Goal: Information Seeking & Learning: Check status

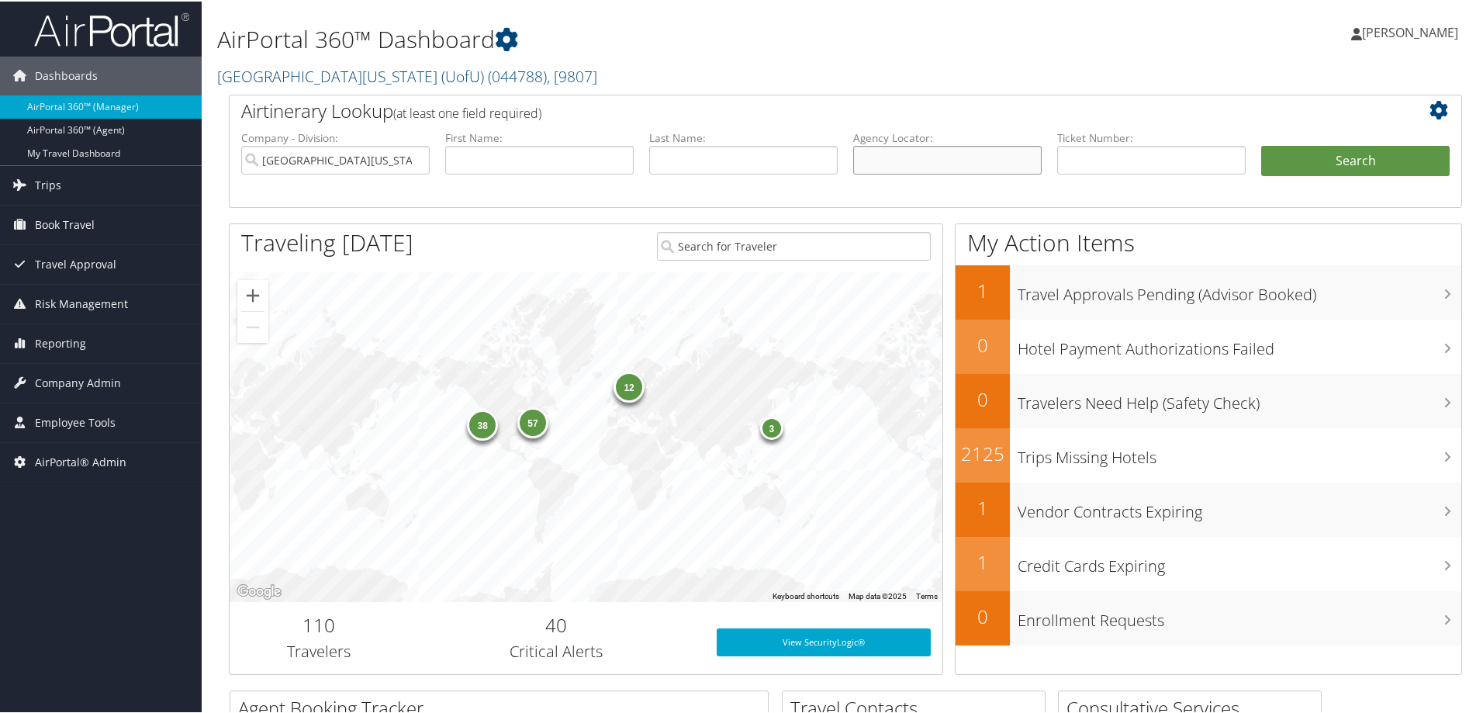
click at [965, 167] on input "text" at bounding box center [947, 158] width 188 height 29
paste input "*c269z7"
click at [865, 159] on input "*c269z7" at bounding box center [947, 158] width 188 height 29
type input "c269z7"
click at [417, 153] on input "University Of Utah (UofU)" at bounding box center [335, 158] width 188 height 29
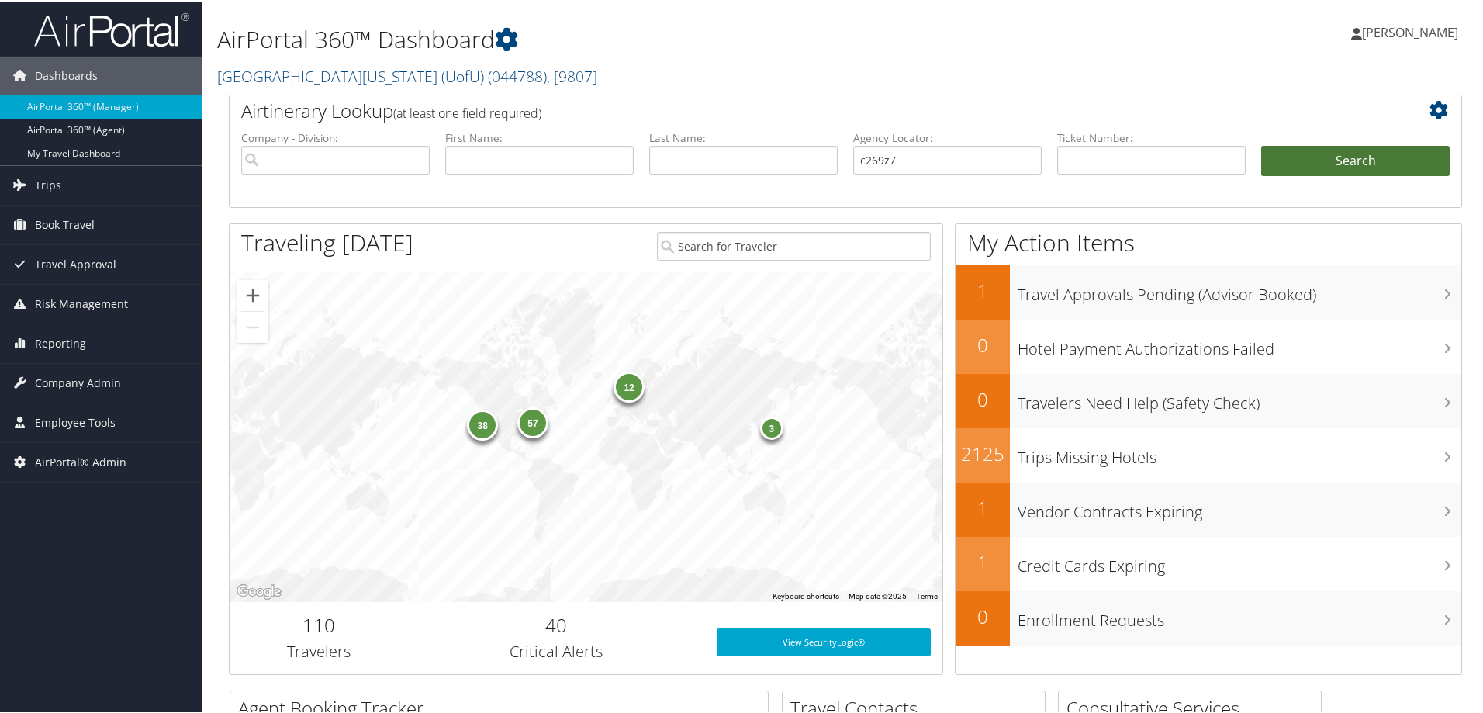
click at [1326, 149] on button "Search" at bounding box center [1355, 159] width 188 height 31
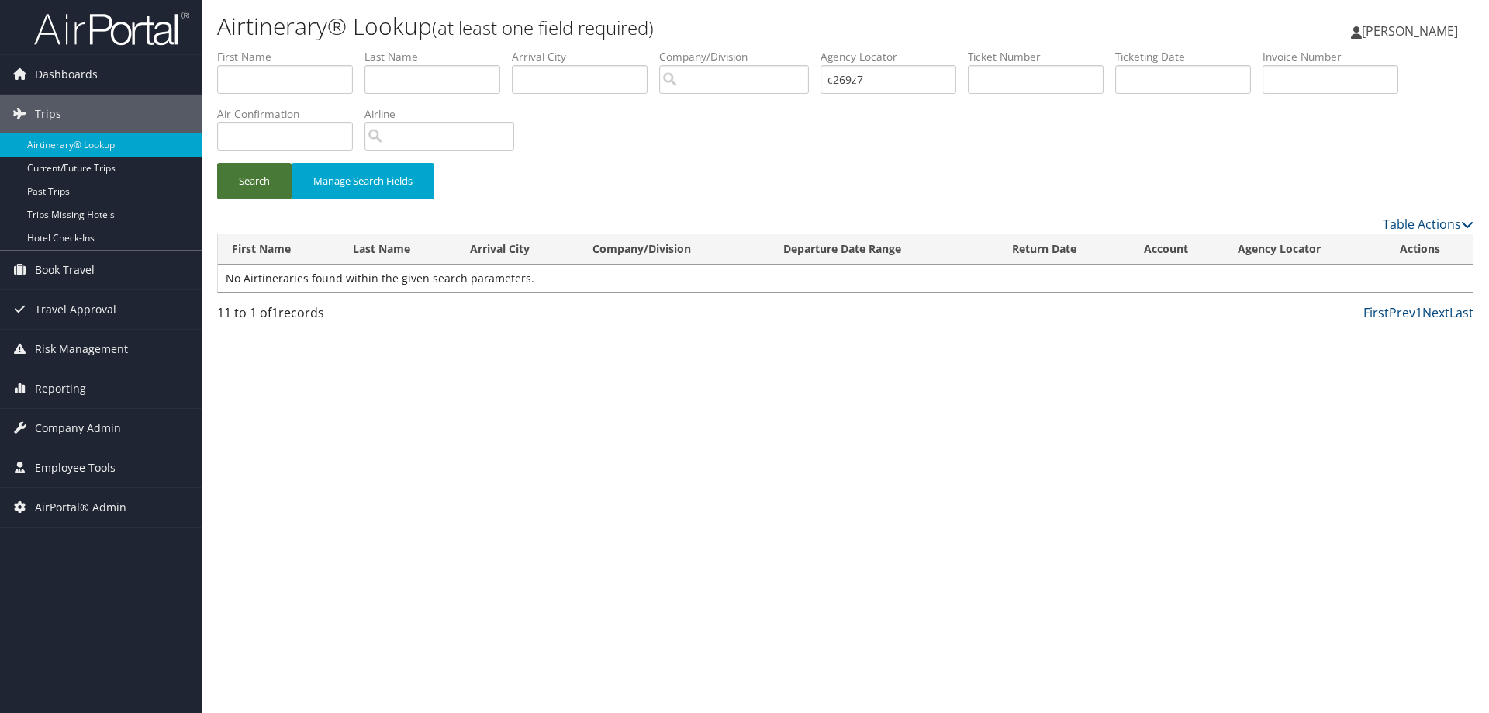
click at [250, 186] on button "Search" at bounding box center [254, 181] width 74 height 36
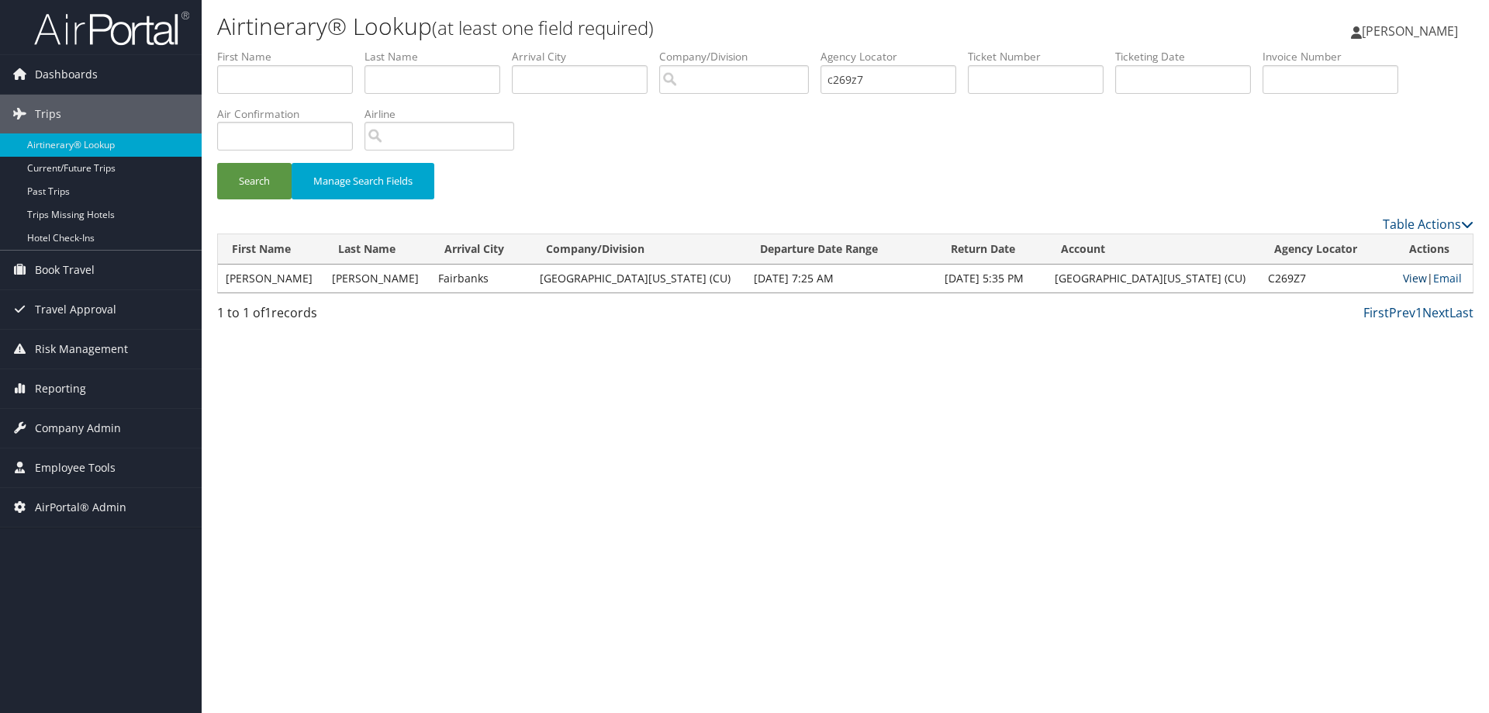
click at [1409, 279] on link "View" at bounding box center [1415, 278] width 24 height 15
click at [1405, 275] on link "View" at bounding box center [1415, 278] width 24 height 15
click at [99, 503] on span "AirPortal® Admin" at bounding box center [81, 507] width 92 height 39
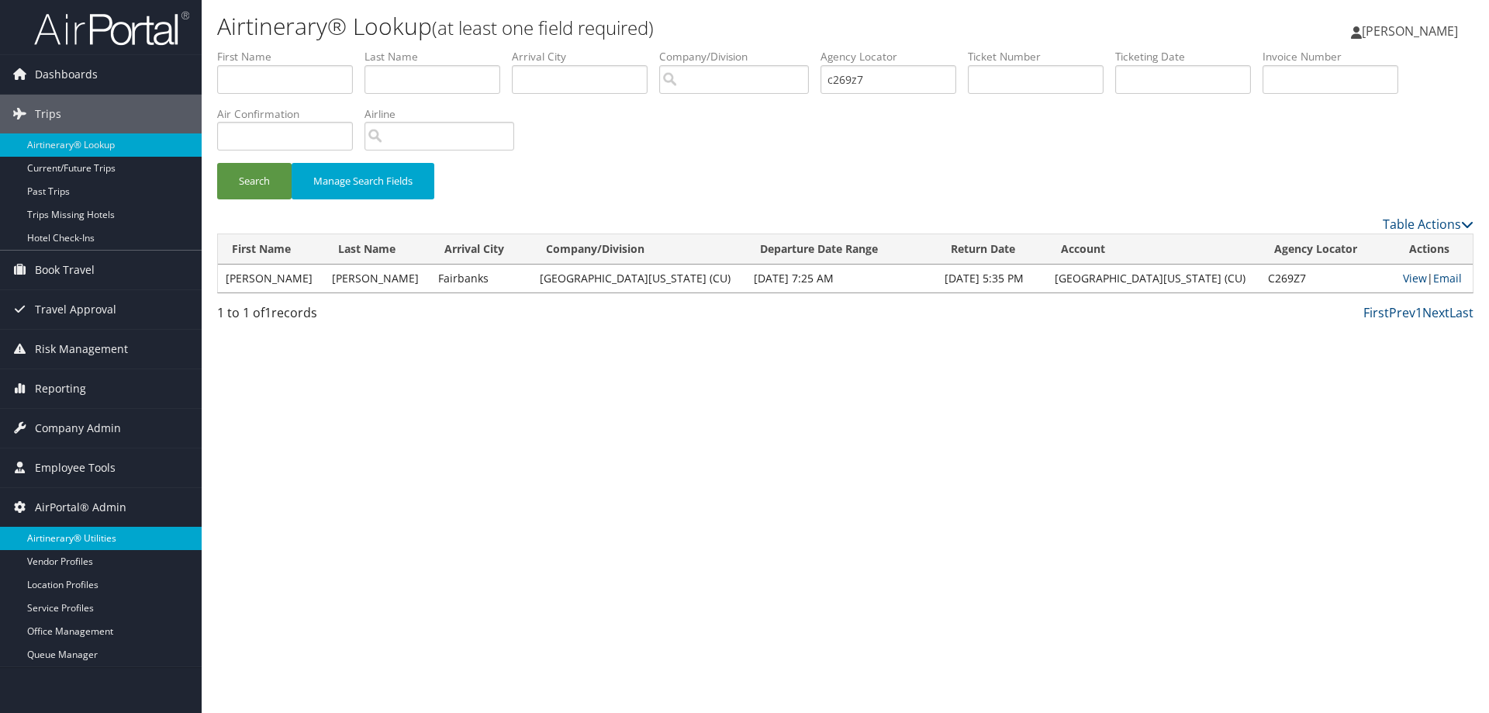
click at [116, 540] on link "Airtinerary® Utilities" at bounding box center [101, 538] width 202 height 23
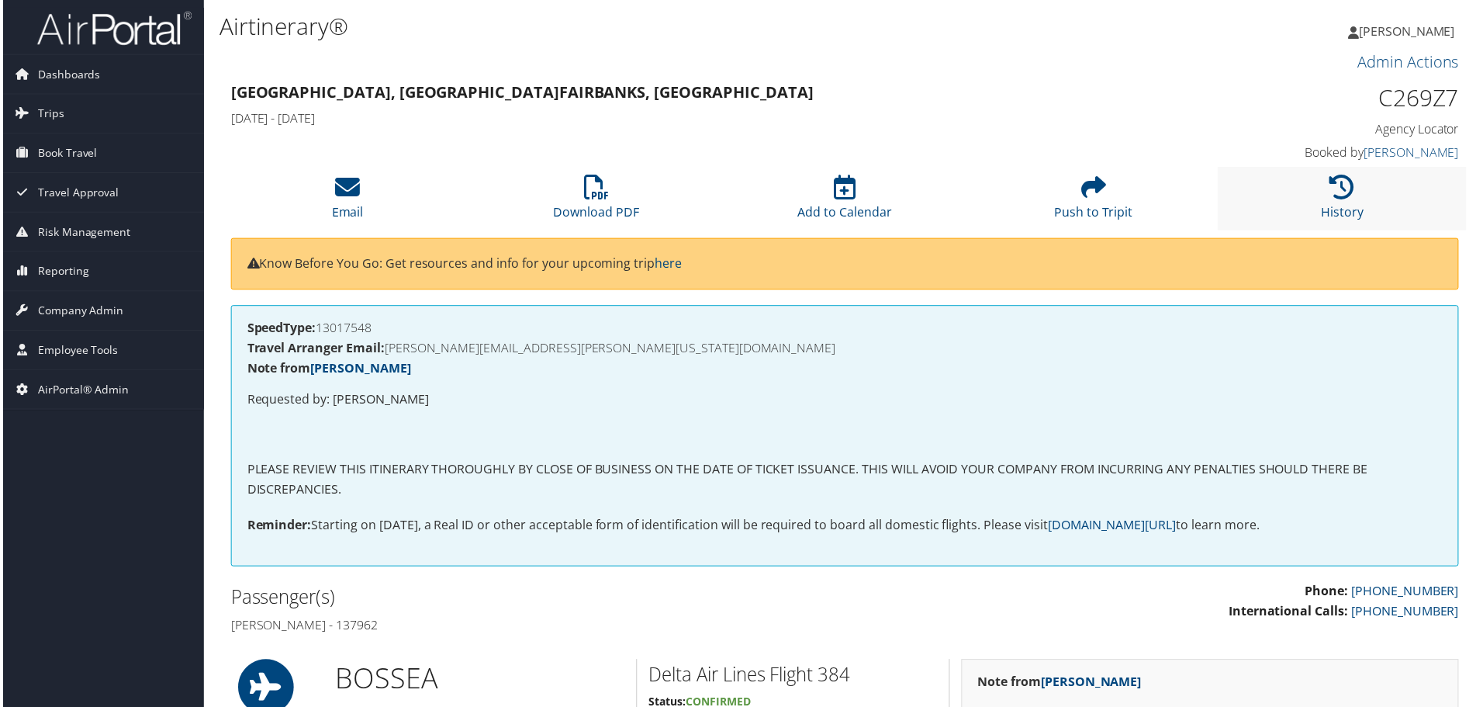
click at [1316, 213] on li "History" at bounding box center [1345, 199] width 250 height 63
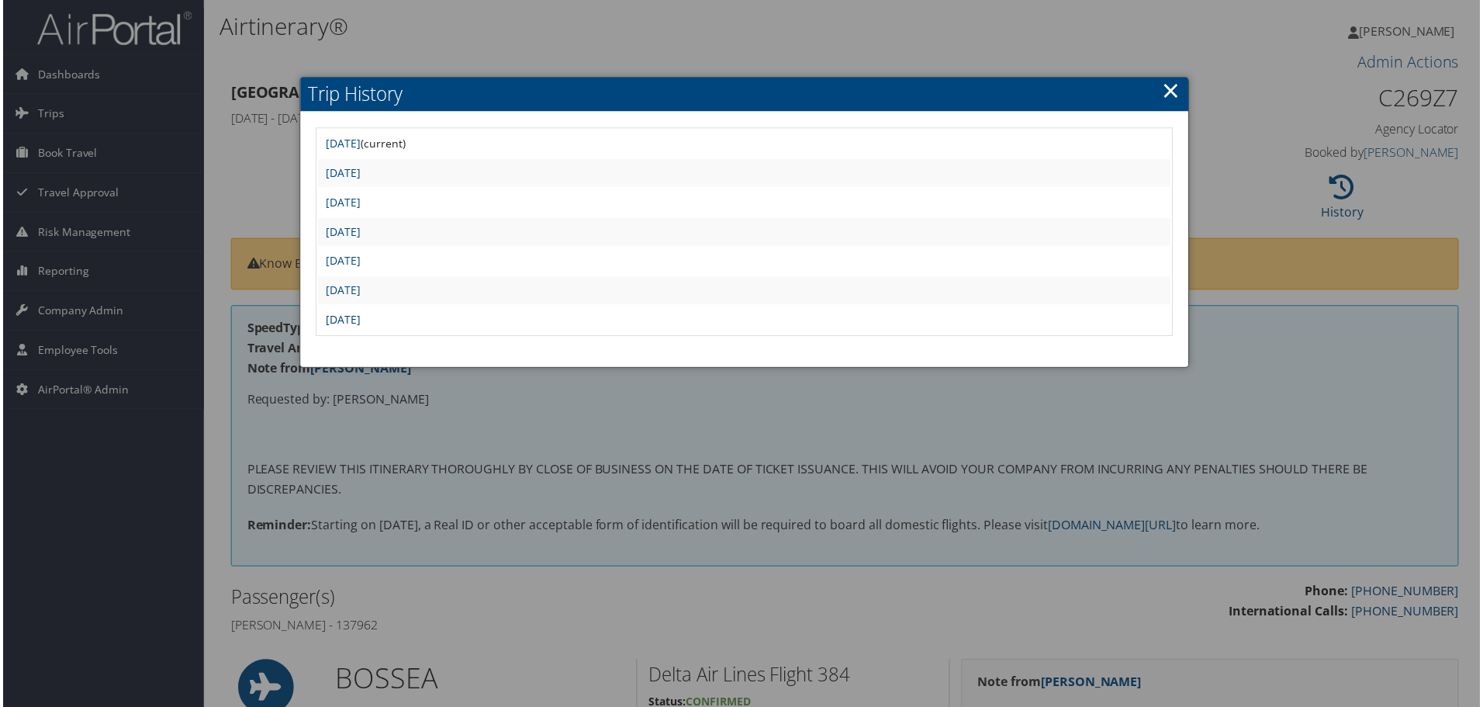
click at [359, 322] on link "[DATE]" at bounding box center [341, 320] width 35 height 15
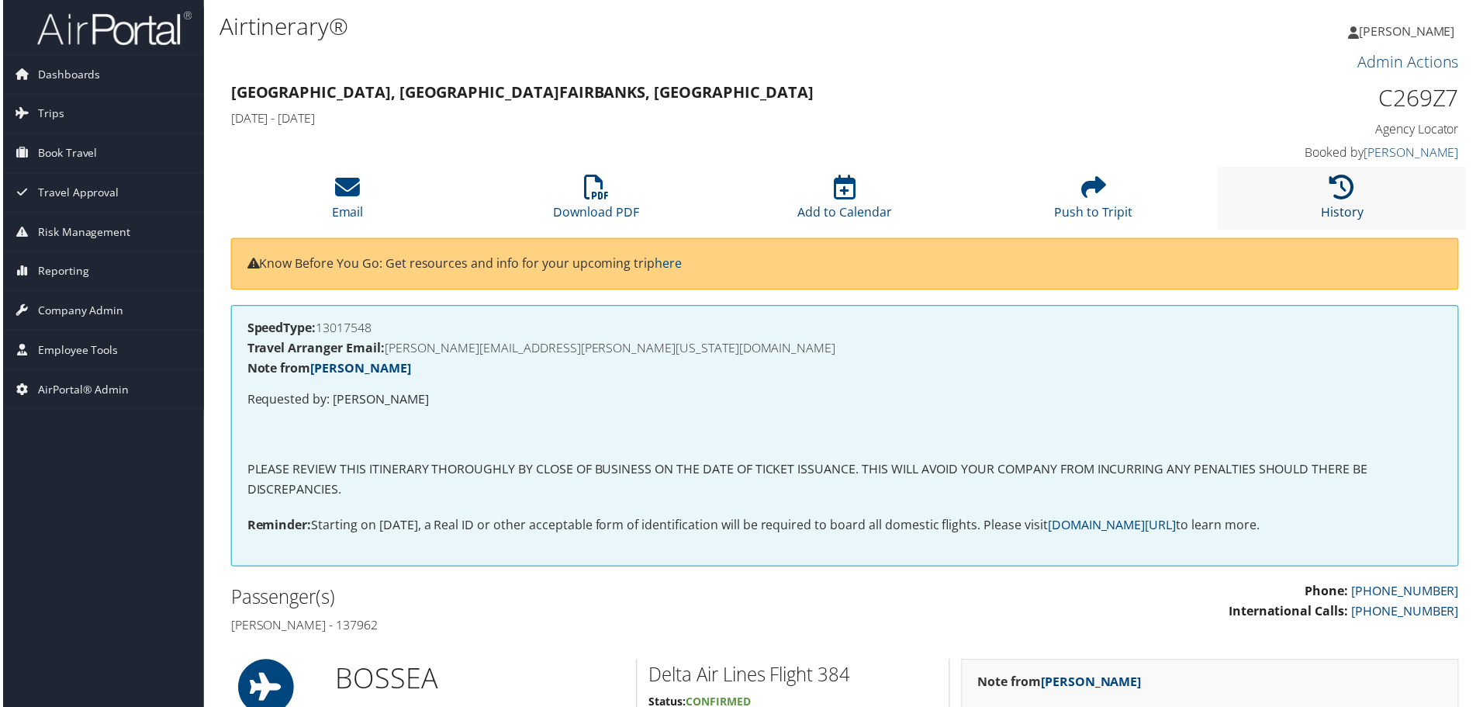
click at [1351, 211] on link "History" at bounding box center [1345, 202] width 43 height 37
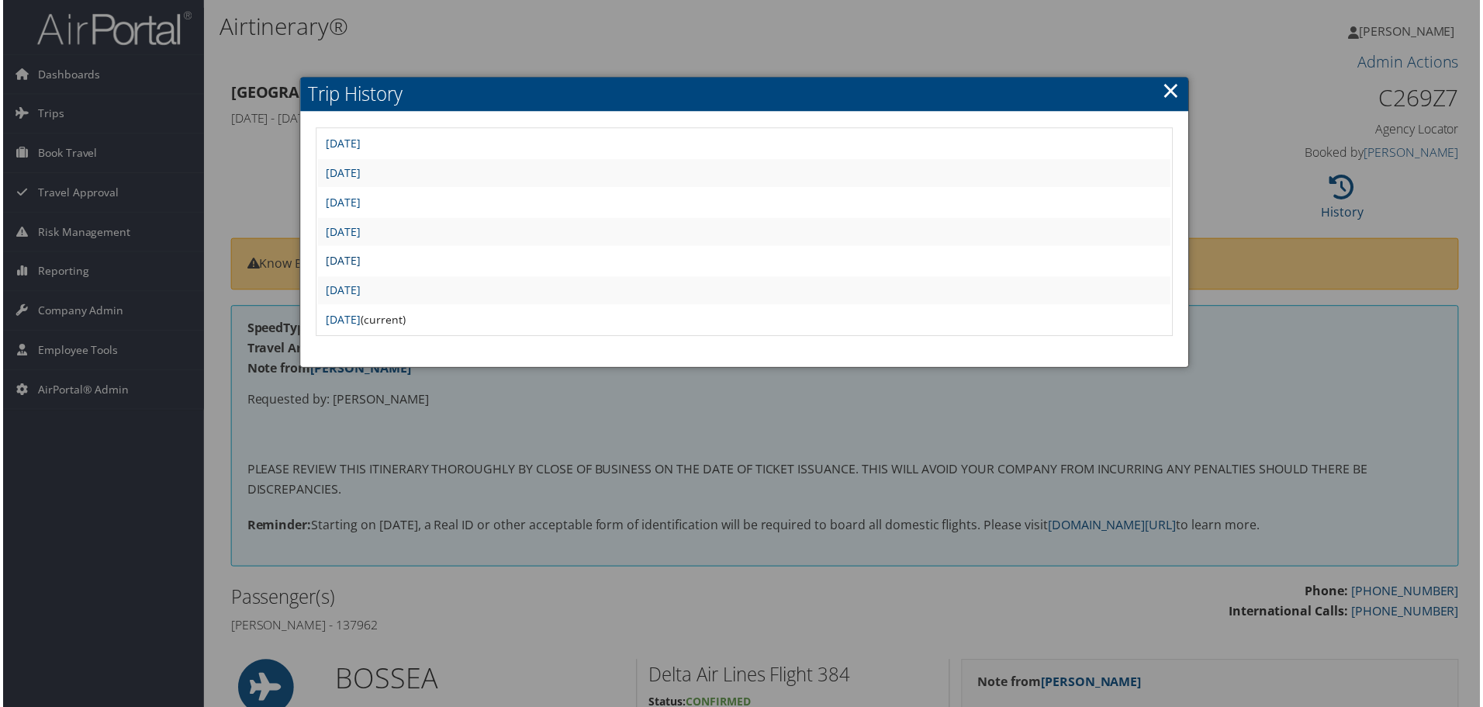
click at [359, 261] on link "Sat Apr 26 09:23:37 MDT 2025" at bounding box center [341, 261] width 35 height 15
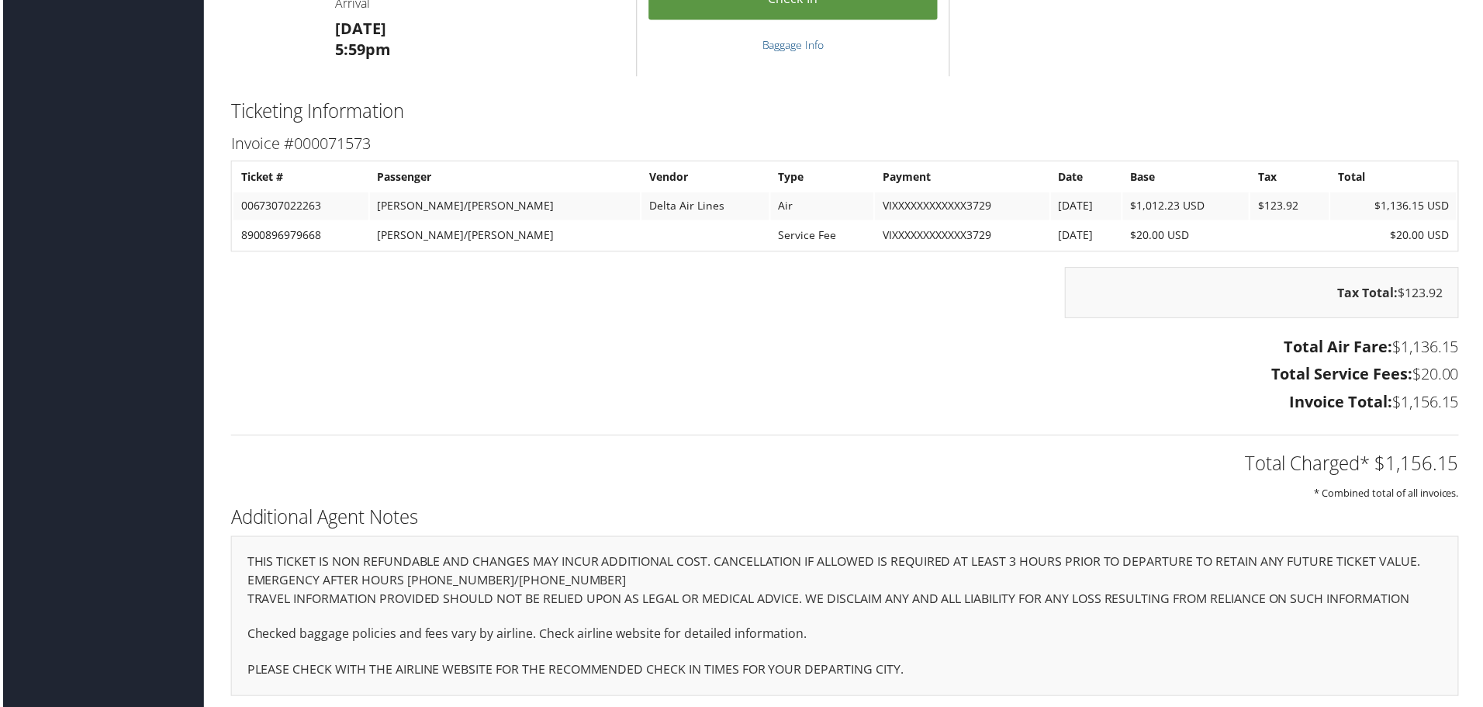
scroll to position [2440, 0]
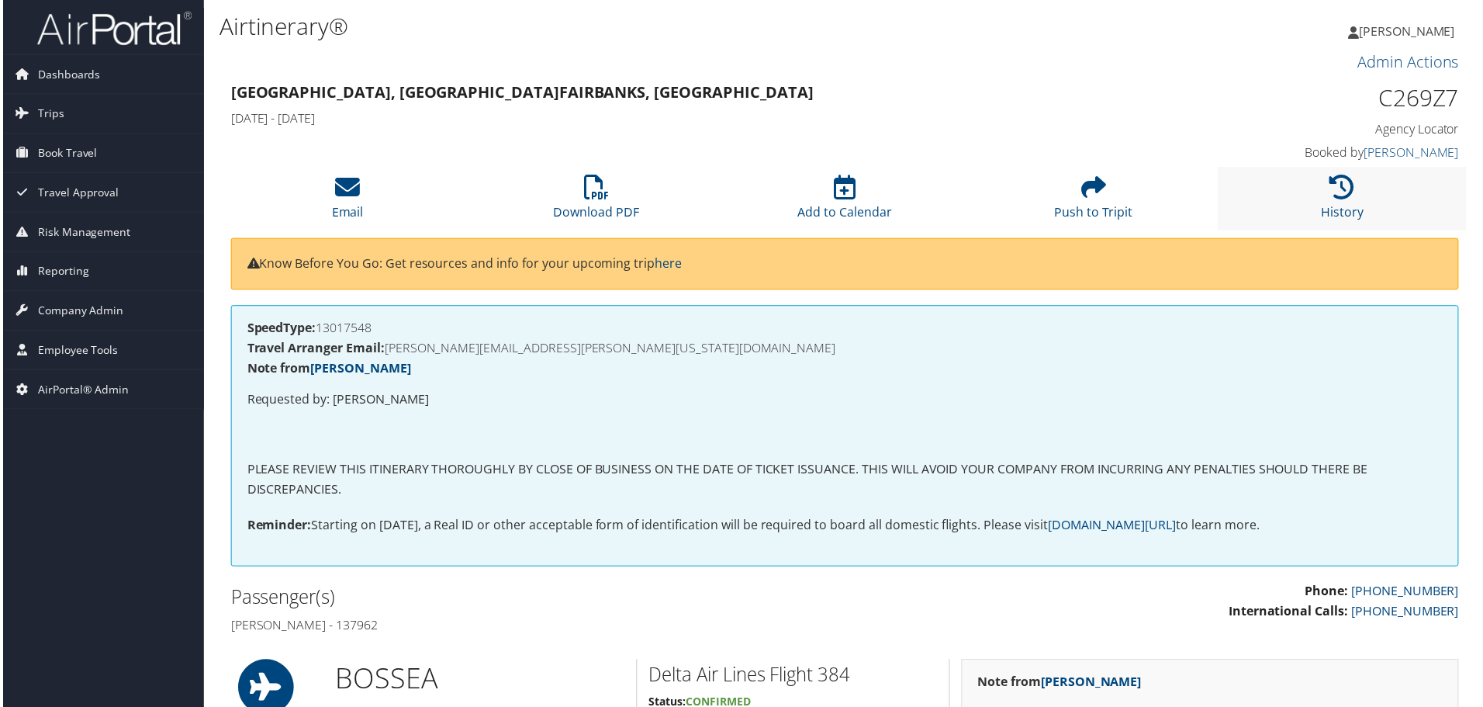
click at [1324, 202] on li "History" at bounding box center [1345, 199] width 250 height 63
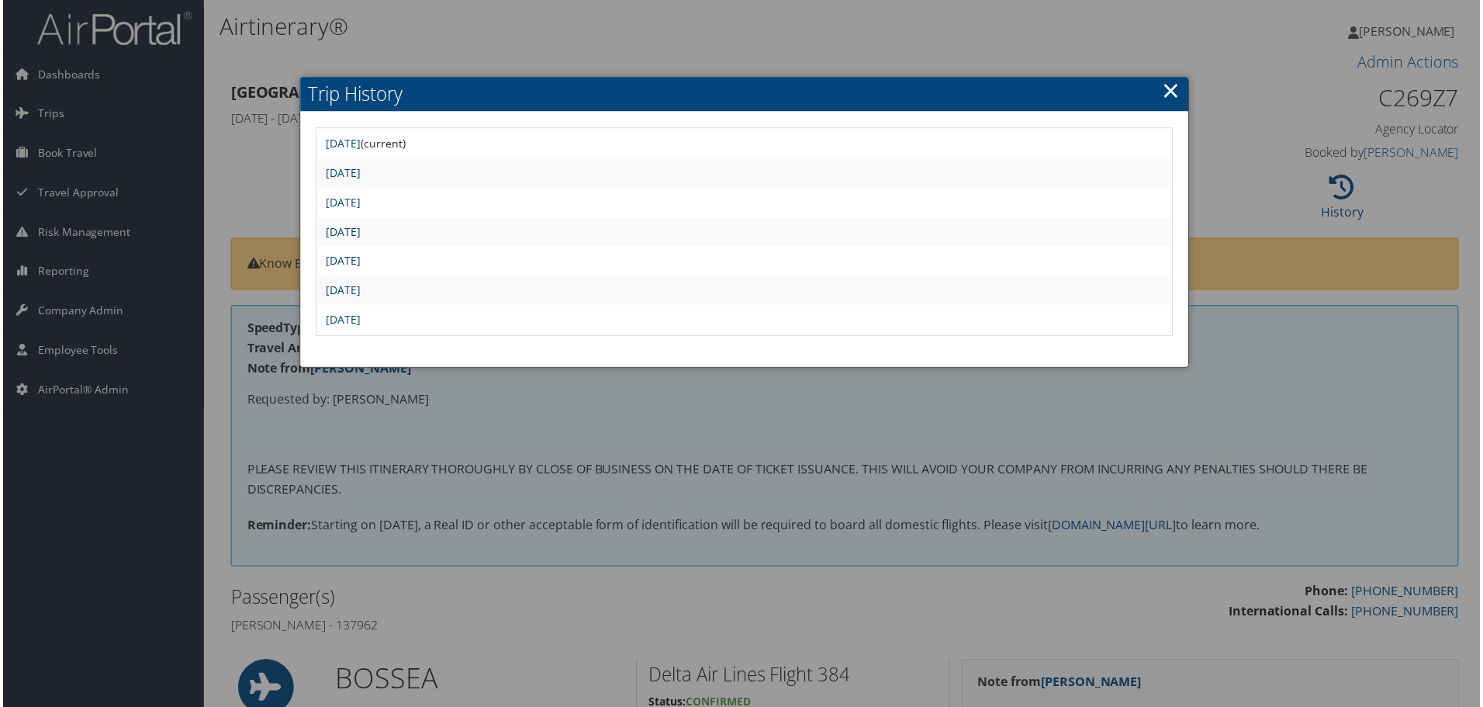
click at [359, 225] on link "[DATE]" at bounding box center [341, 232] width 35 height 15
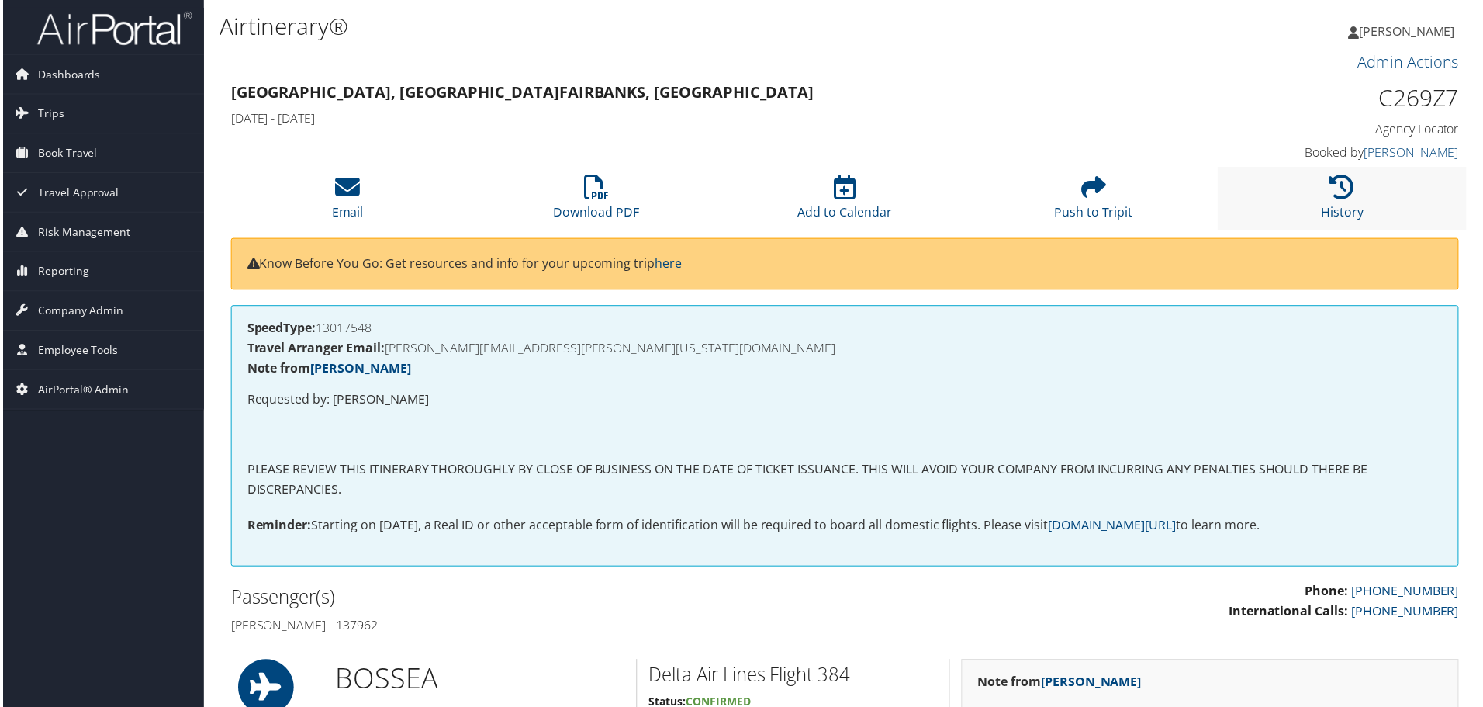
click at [1356, 194] on li "History" at bounding box center [1345, 199] width 250 height 63
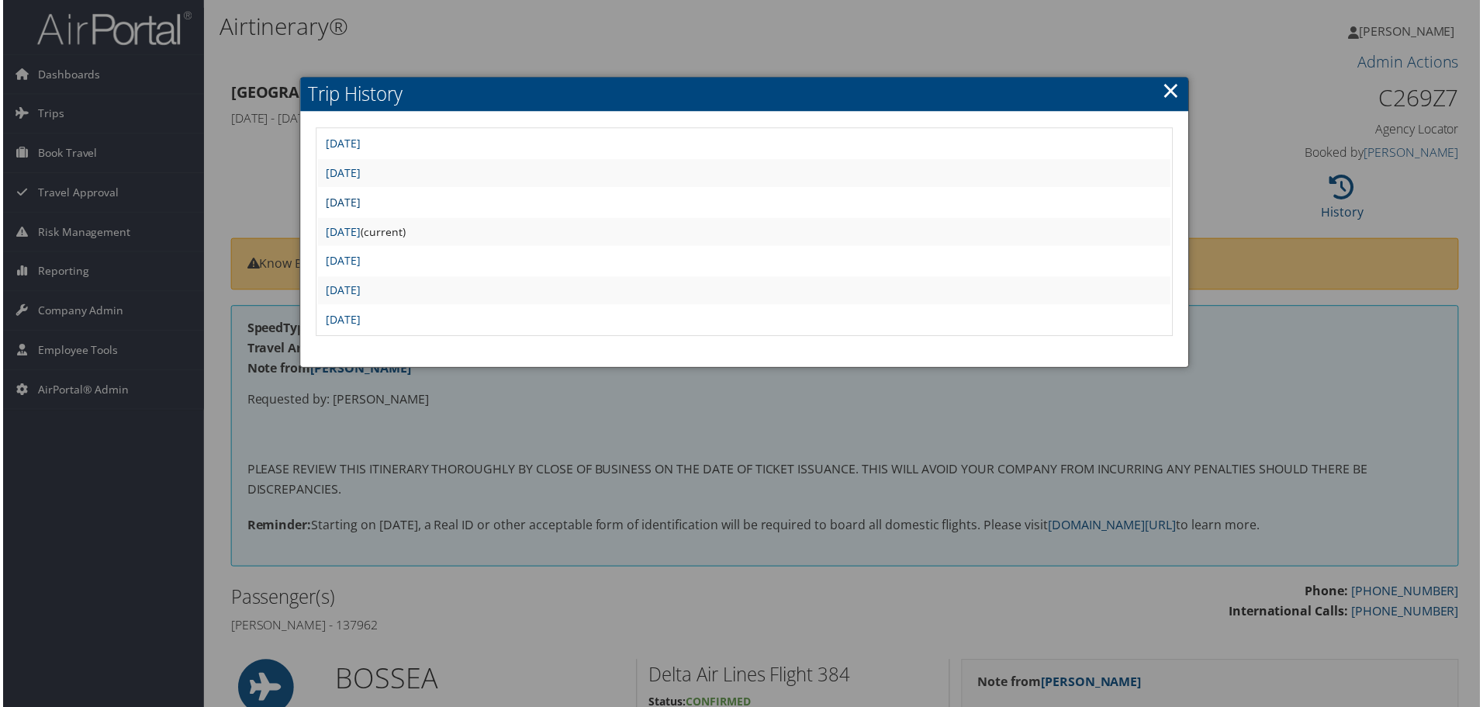
click at [359, 201] on link "Sat Jun 7 07:43:06 MDT 2025" at bounding box center [341, 202] width 35 height 15
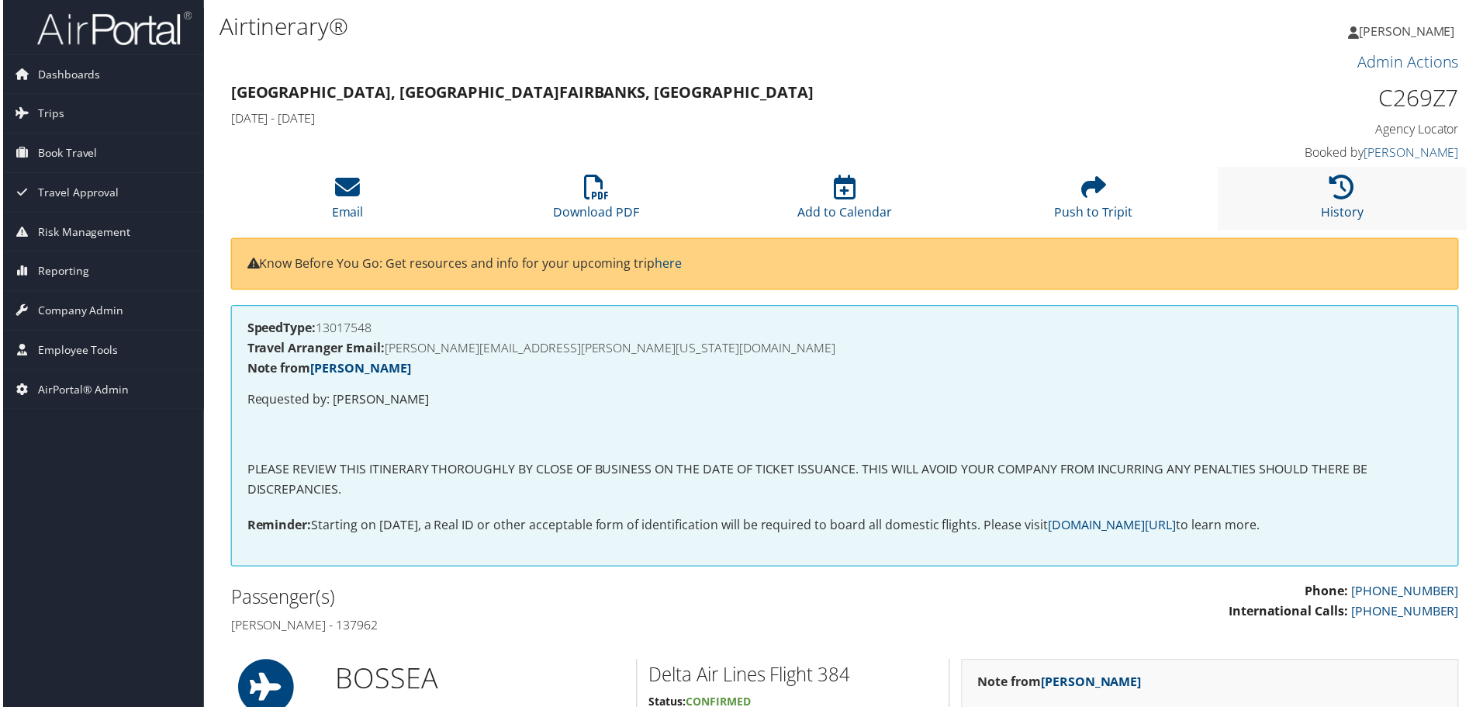
click at [1321, 177] on li "History" at bounding box center [1345, 199] width 250 height 63
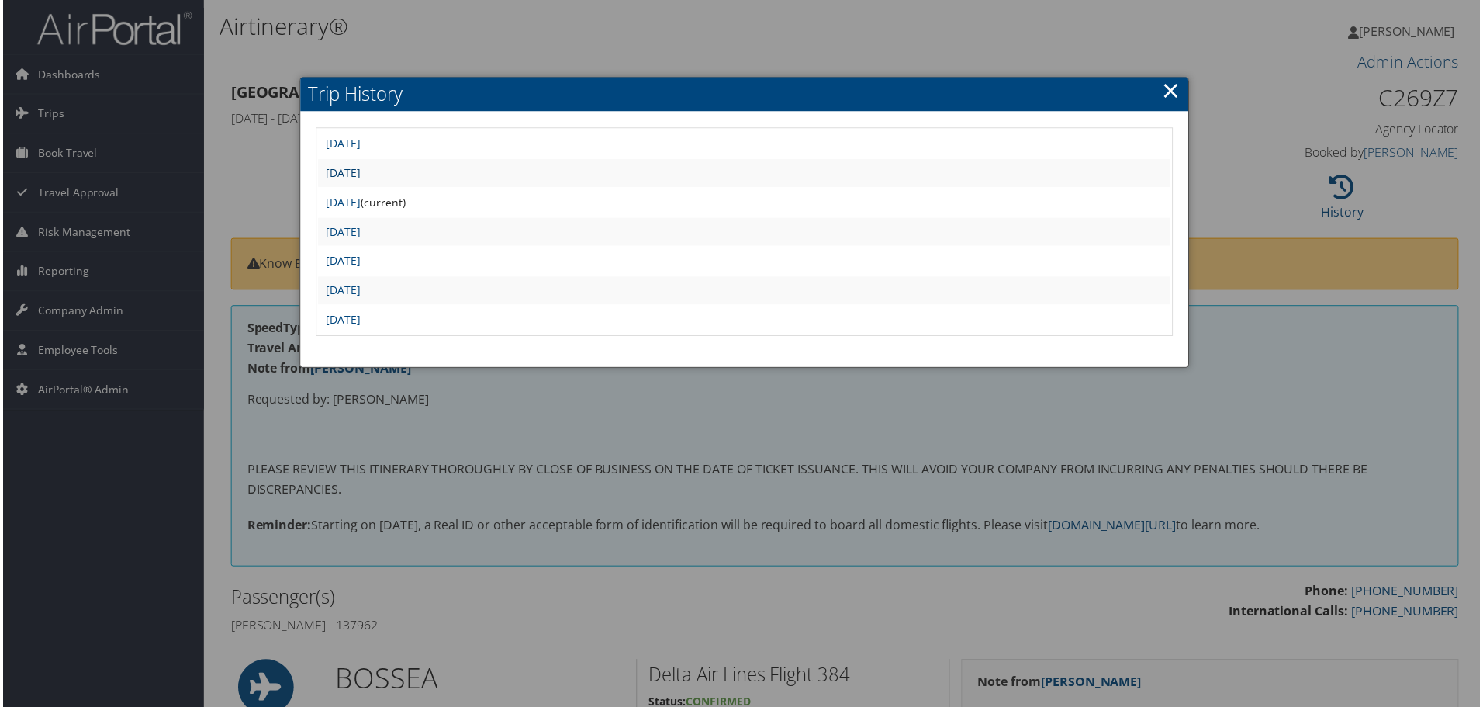
click at [359, 171] on link "[DATE]" at bounding box center [341, 173] width 35 height 15
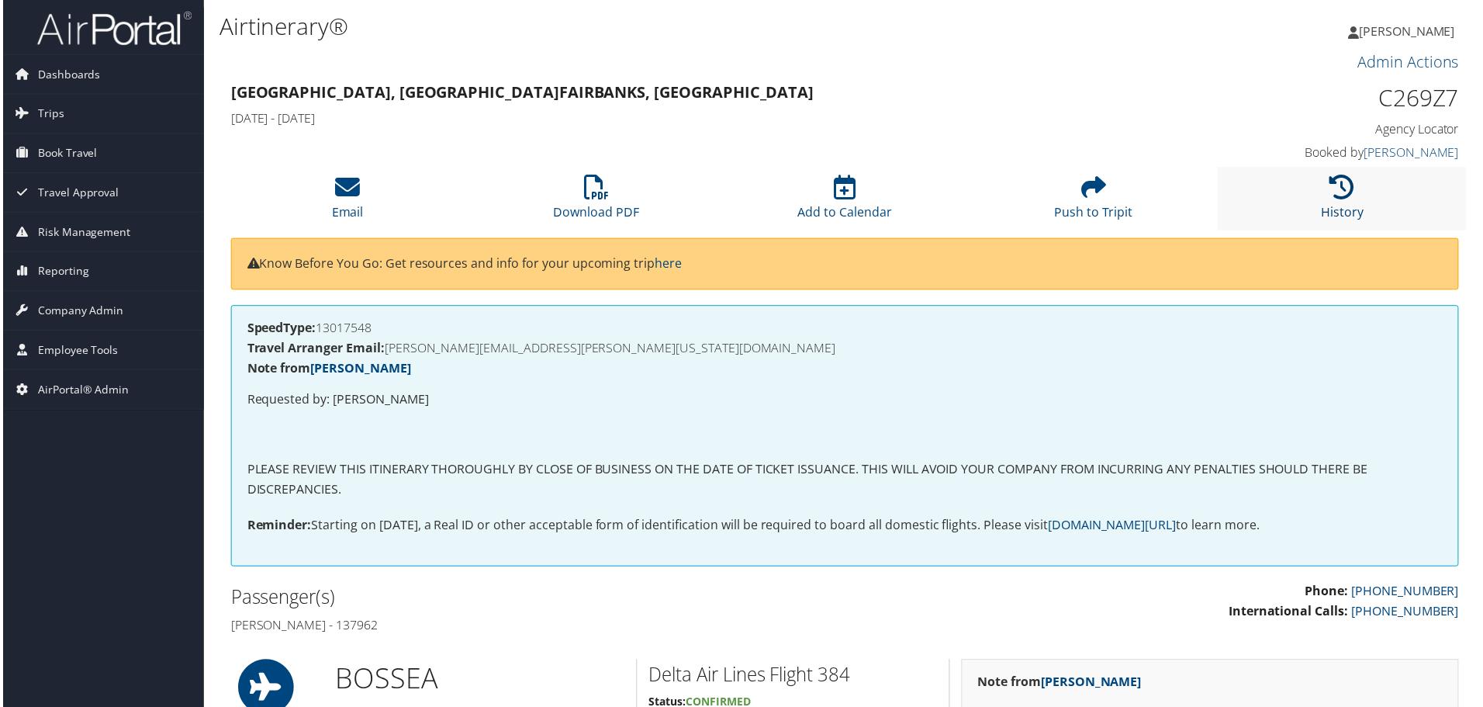
click at [1336, 199] on icon at bounding box center [1345, 187] width 25 height 25
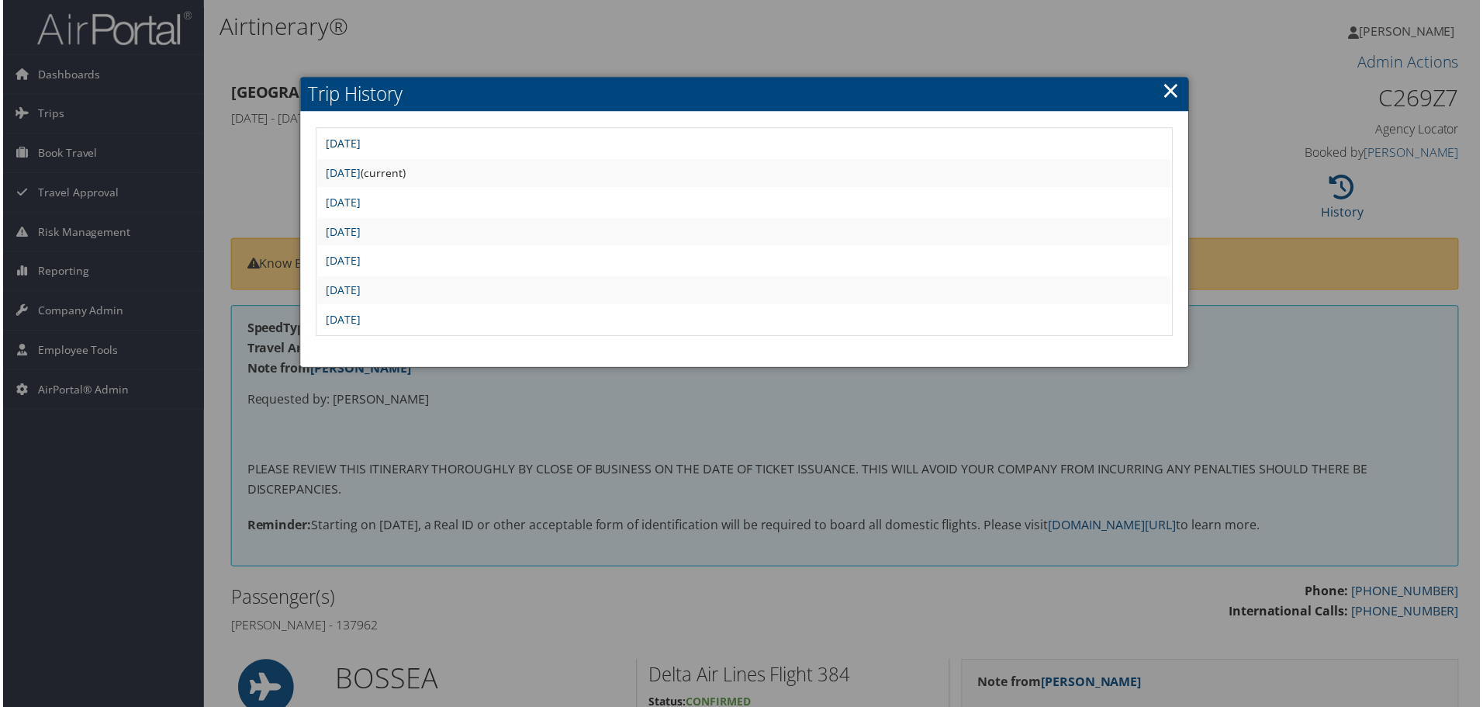
click at [359, 143] on link "Fri Aug 8 11:22:43 MDT 2025" at bounding box center [341, 144] width 35 height 15
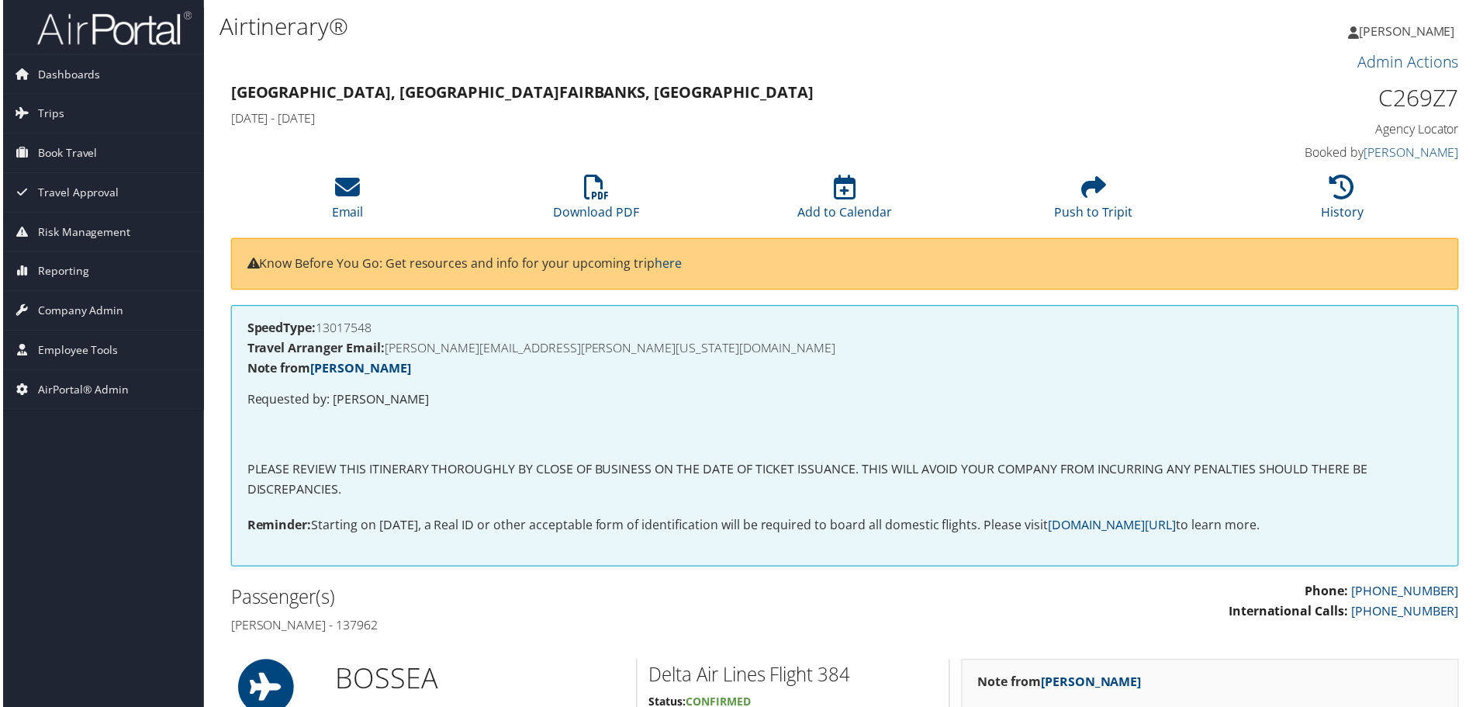
click at [1396, 95] on h1 "C269Z7" at bounding box center [1316, 98] width 291 height 33
copy h1 "C269Z7"
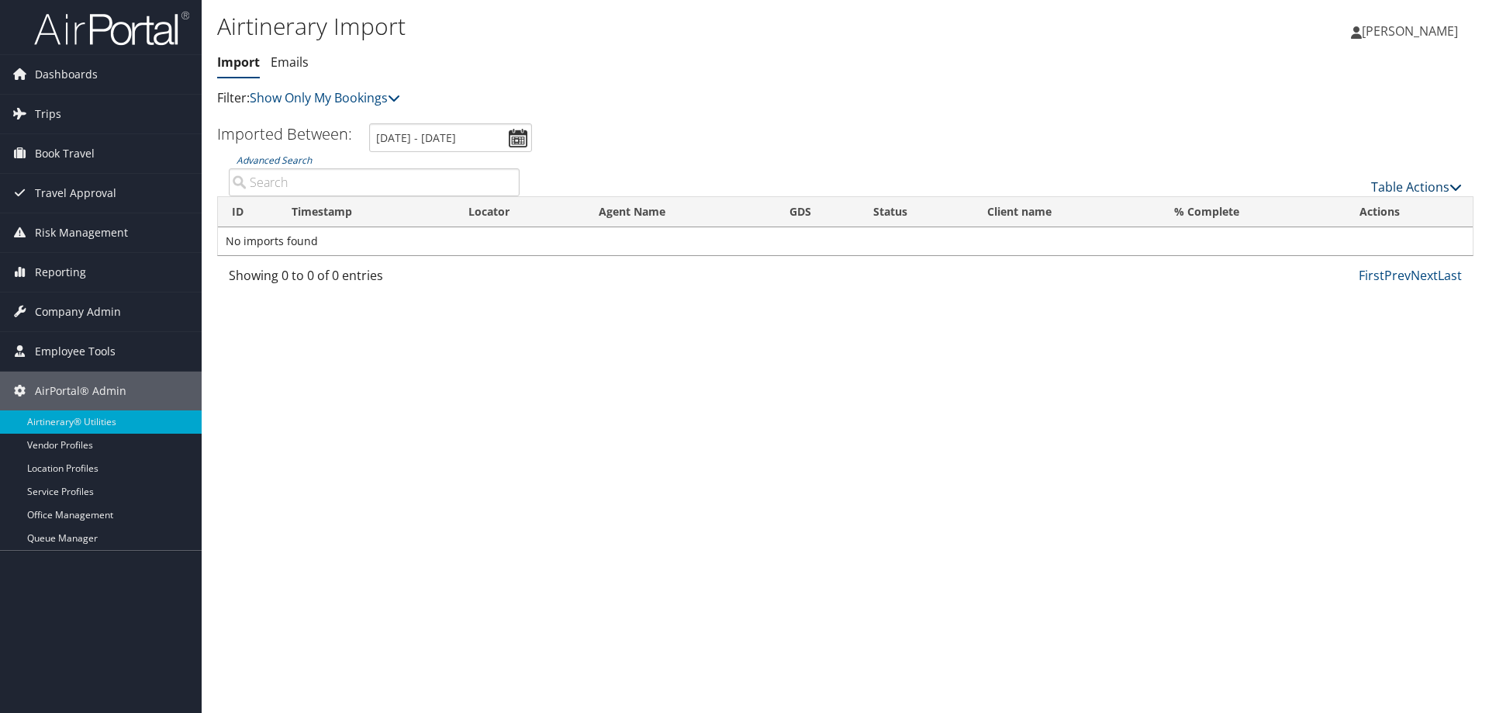
click at [1419, 183] on link "Table Actions" at bounding box center [1416, 186] width 91 height 17
click at [1360, 235] on link "Import Itinerary" at bounding box center [1365, 237] width 204 height 26
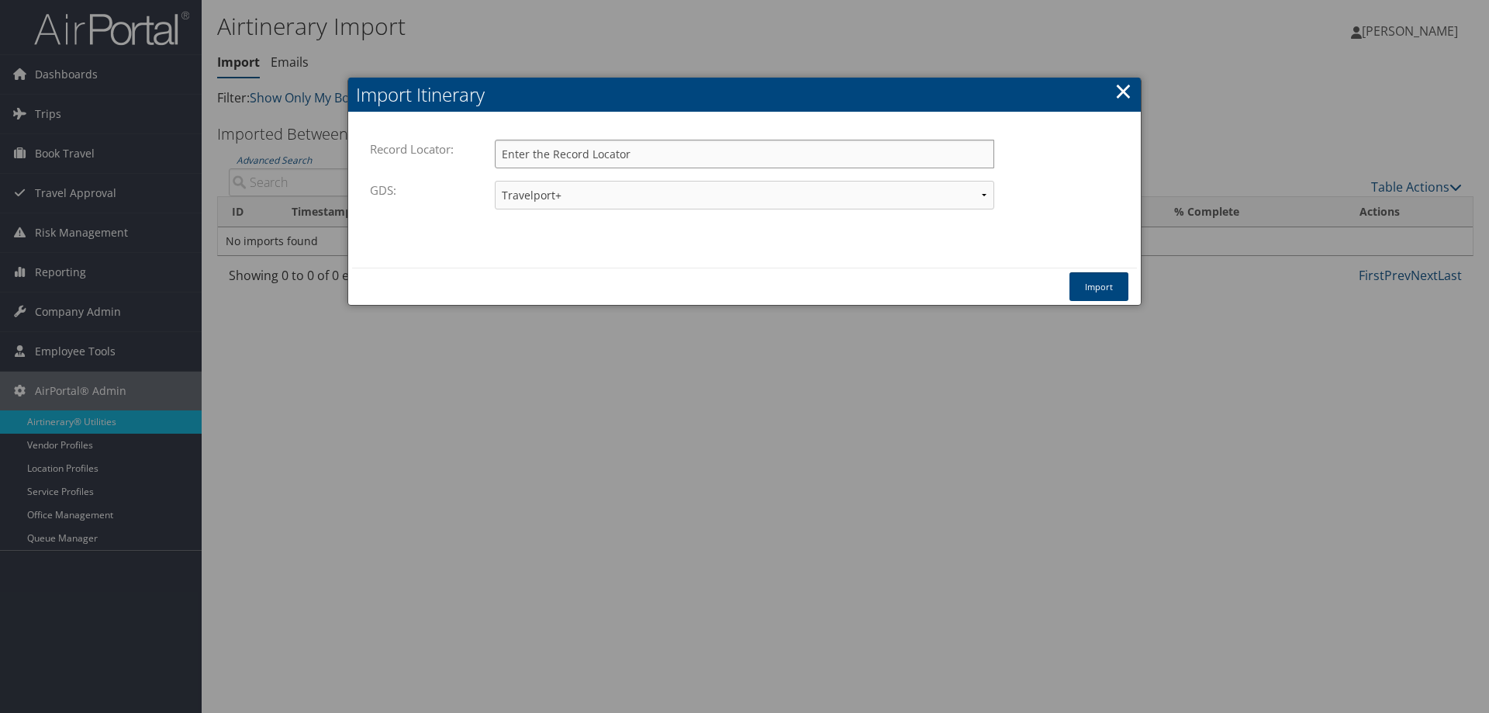
click at [558, 154] on input "Record Locator:" at bounding box center [745, 154] width 500 height 29
paste input "C269Z7"
type input "C269Z7"
click at [1099, 282] on button "Import" at bounding box center [1099, 286] width 59 height 29
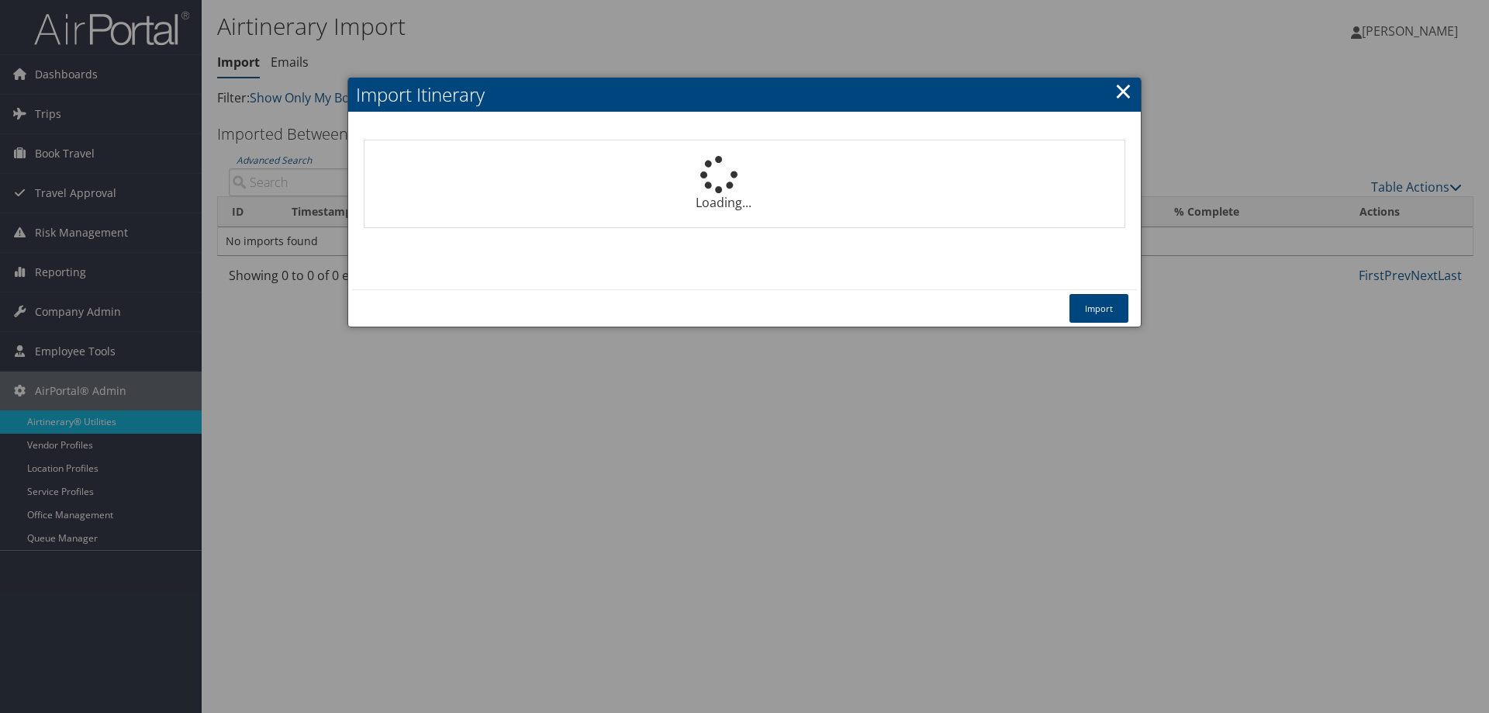
select select "1P"
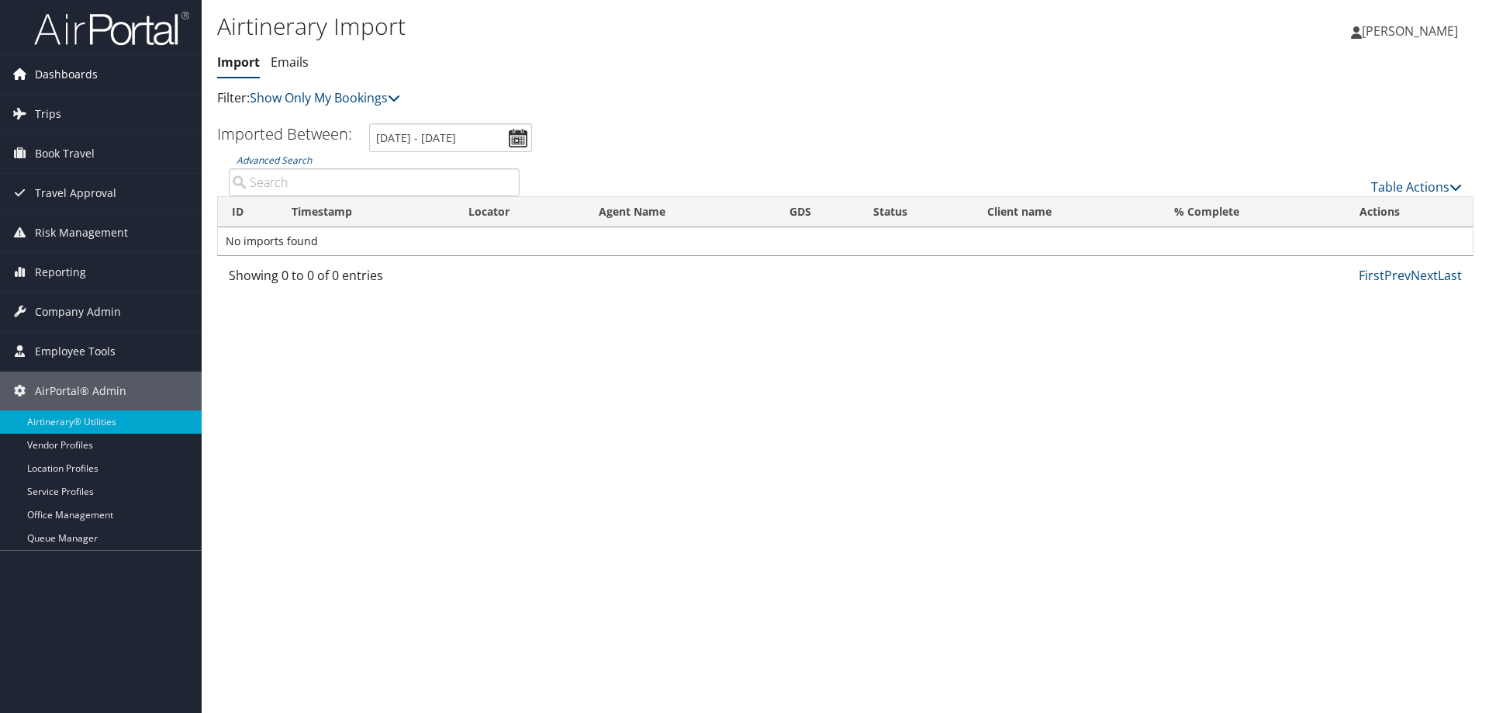
click at [97, 68] on link "Dashboards" at bounding box center [101, 74] width 202 height 39
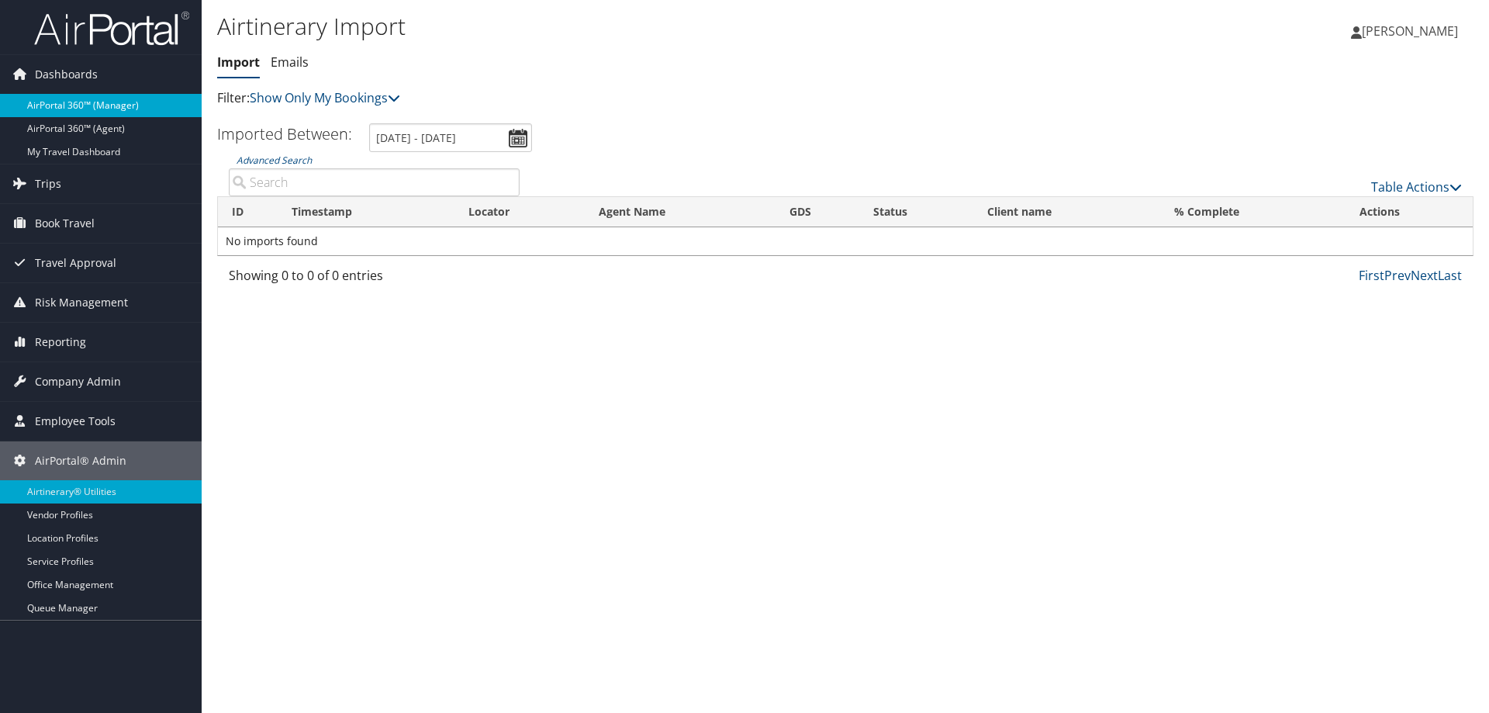
click at [96, 112] on link "AirPortal 360™ (Manager)" at bounding box center [101, 105] width 202 height 23
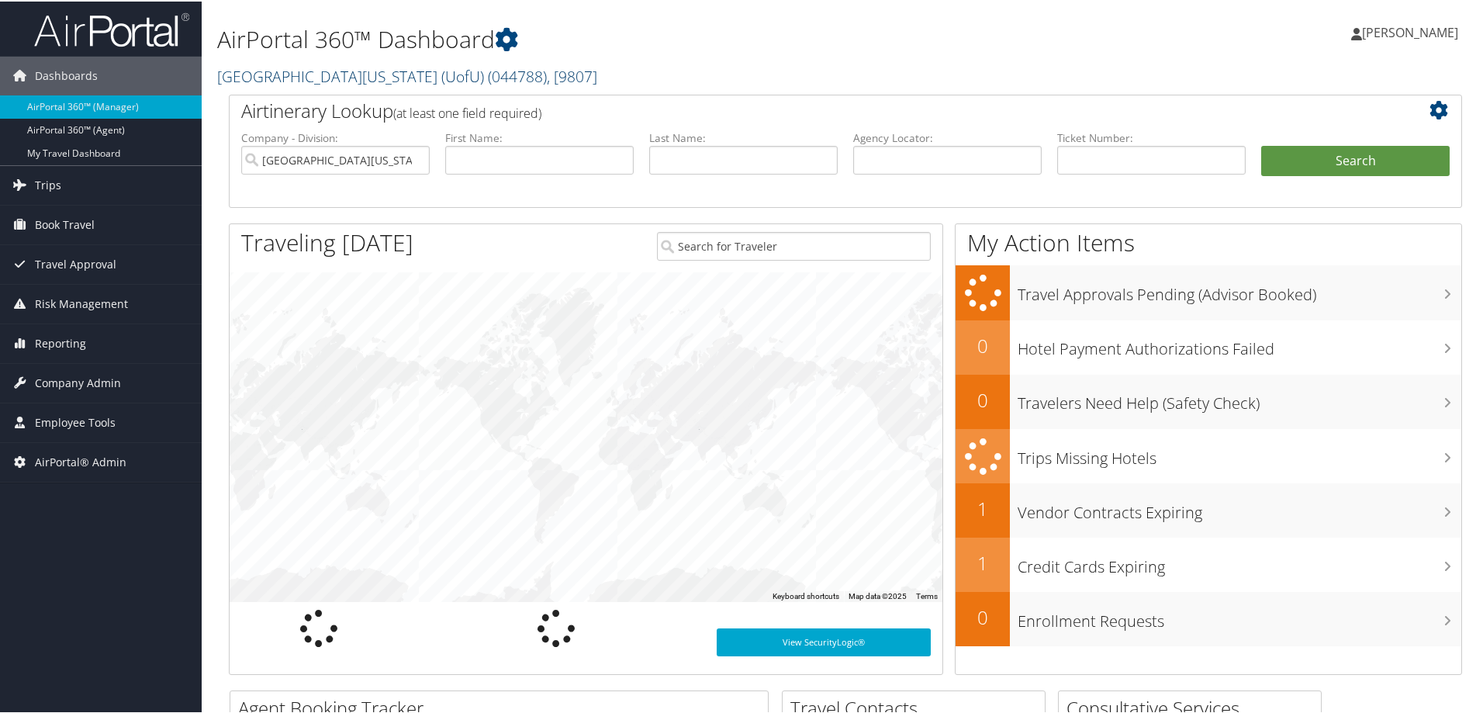
click at [488, 73] on span "( 044788 )" at bounding box center [517, 74] width 59 height 21
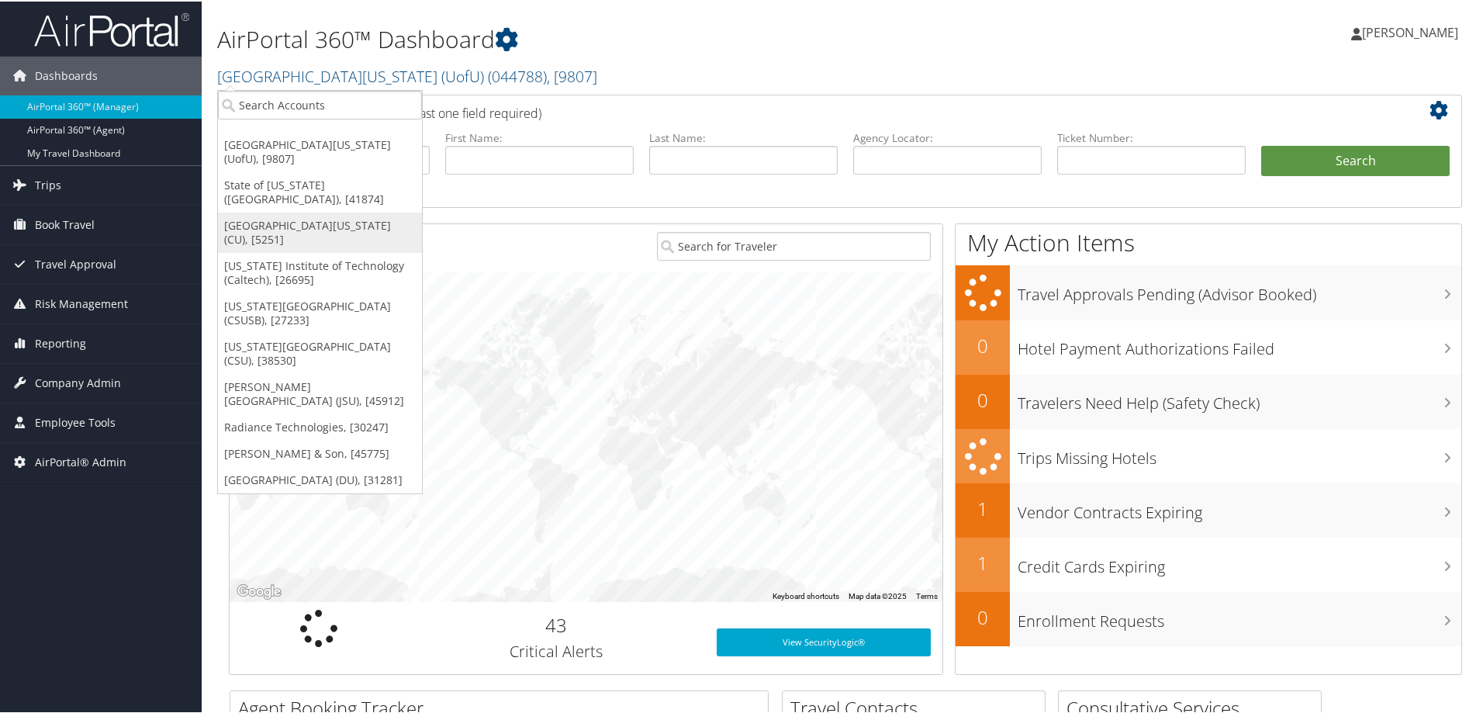
click at [356, 211] on link "[GEOGRAPHIC_DATA][US_STATE] (CU), [5251]" at bounding box center [320, 231] width 204 height 40
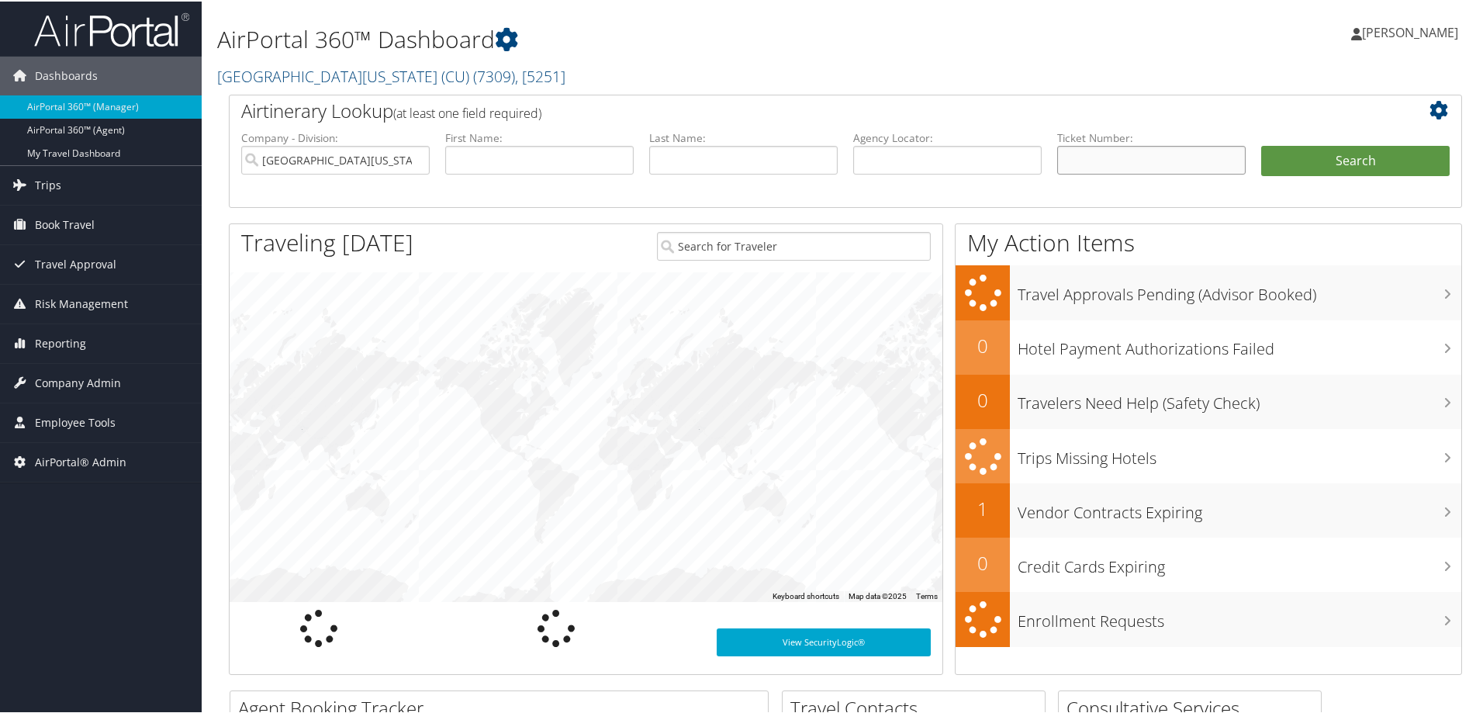
click at [1113, 160] on input "text" at bounding box center [1151, 158] width 188 height 29
paste input "0067310044676"
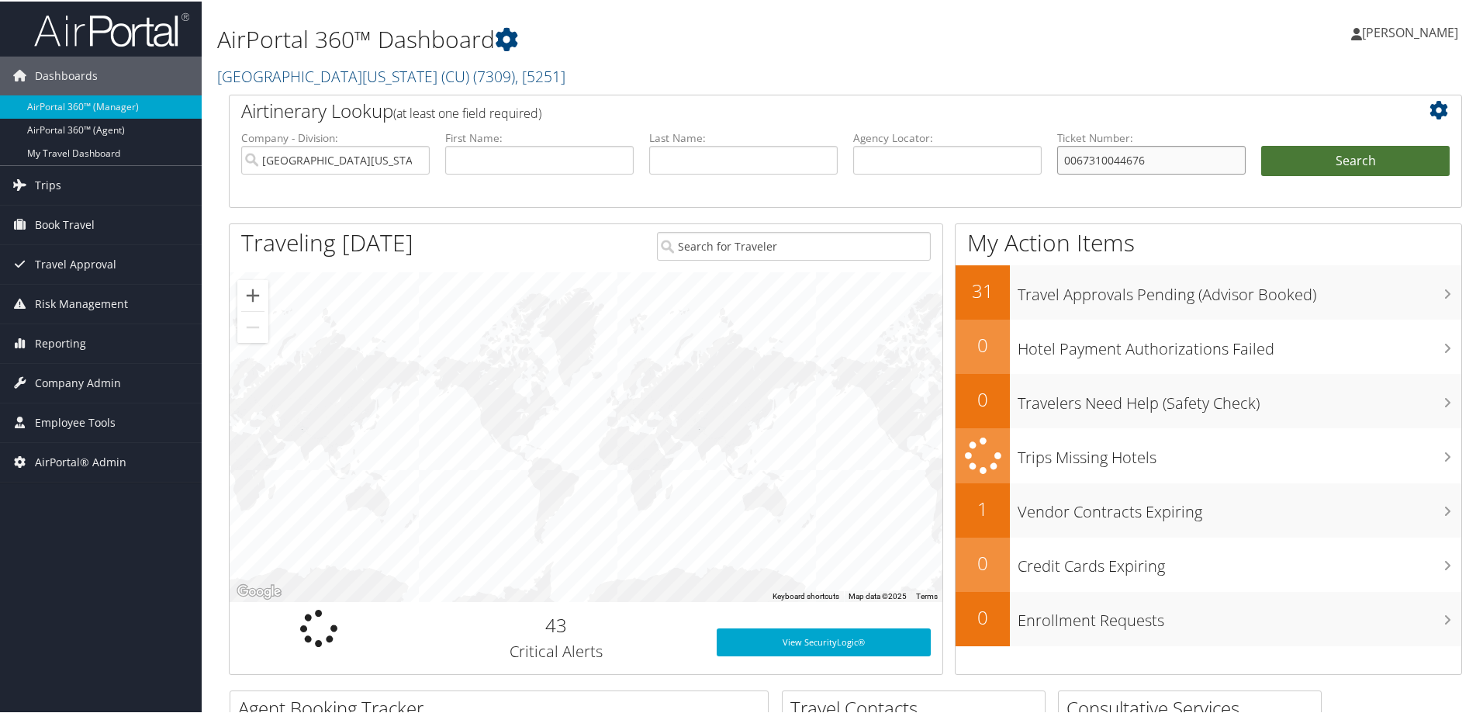
type input "0067310044676"
click at [1316, 162] on button "Search" at bounding box center [1355, 159] width 188 height 31
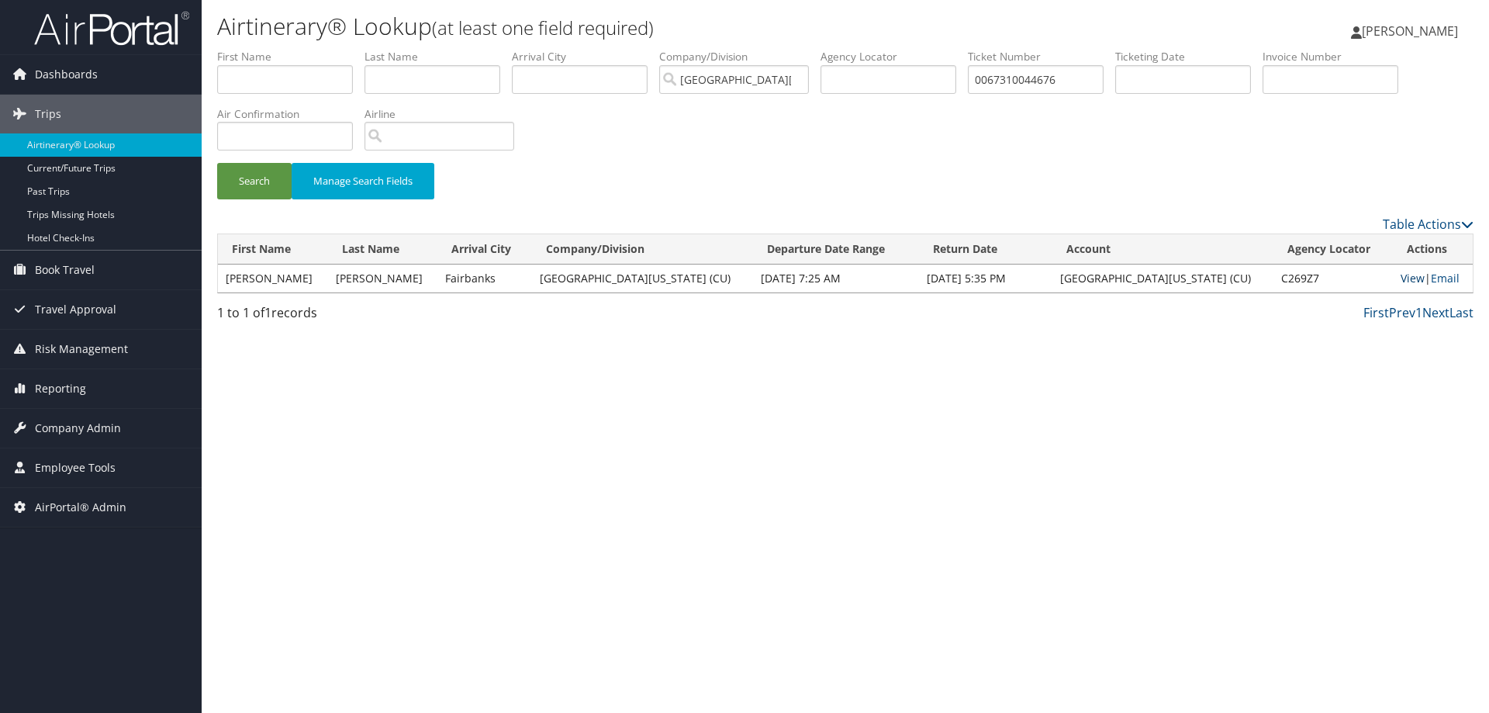
click at [1401, 278] on link "View" at bounding box center [1413, 278] width 24 height 15
click at [1401, 273] on link "View" at bounding box center [1413, 278] width 24 height 15
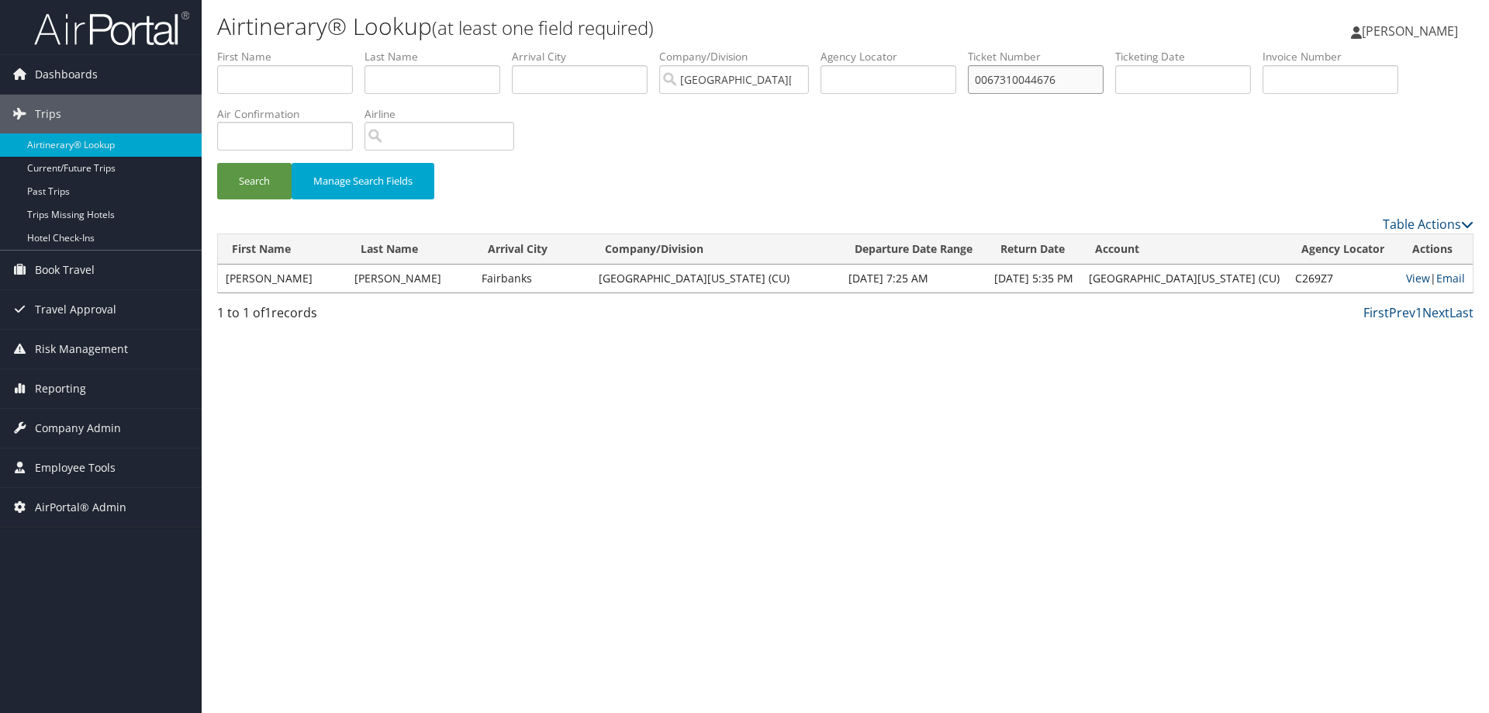
drag, startPoint x: 1084, startPoint y: 83, endPoint x: 562, endPoint y: 1, distance: 529.3
click at [556, 0] on html "Menu Dashboards ► AirPortal 360™ (Manager) AirPortal 360™ (Agent) My Travel Das…" at bounding box center [744, 356] width 1489 height 713
drag, startPoint x: 288, startPoint y: 78, endPoint x: 283, endPoint y: 88, distance: 10.4
click at [288, 78] on input "text" at bounding box center [285, 79] width 136 height 29
type input "Cody"
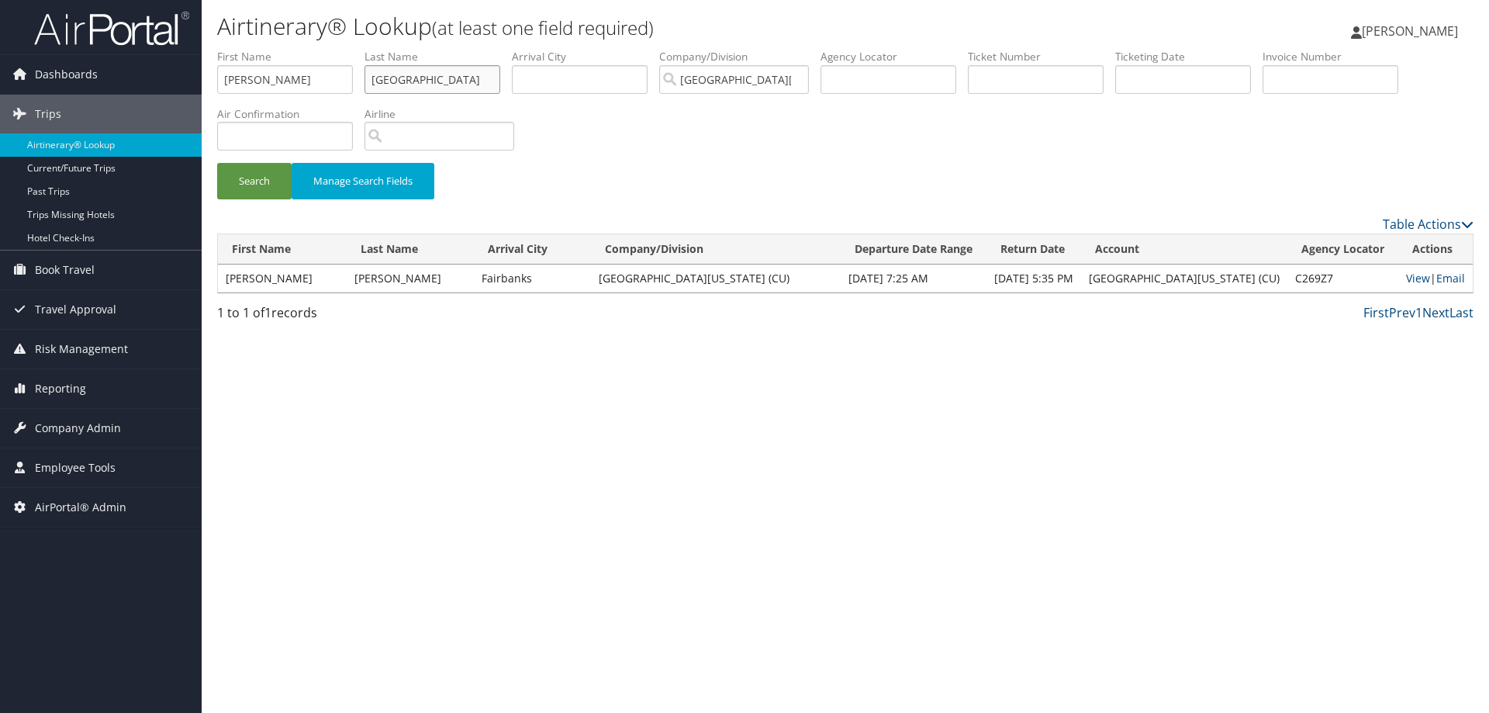
type input "Rouston"
click at [217, 163] on button "Search" at bounding box center [254, 181] width 74 height 36
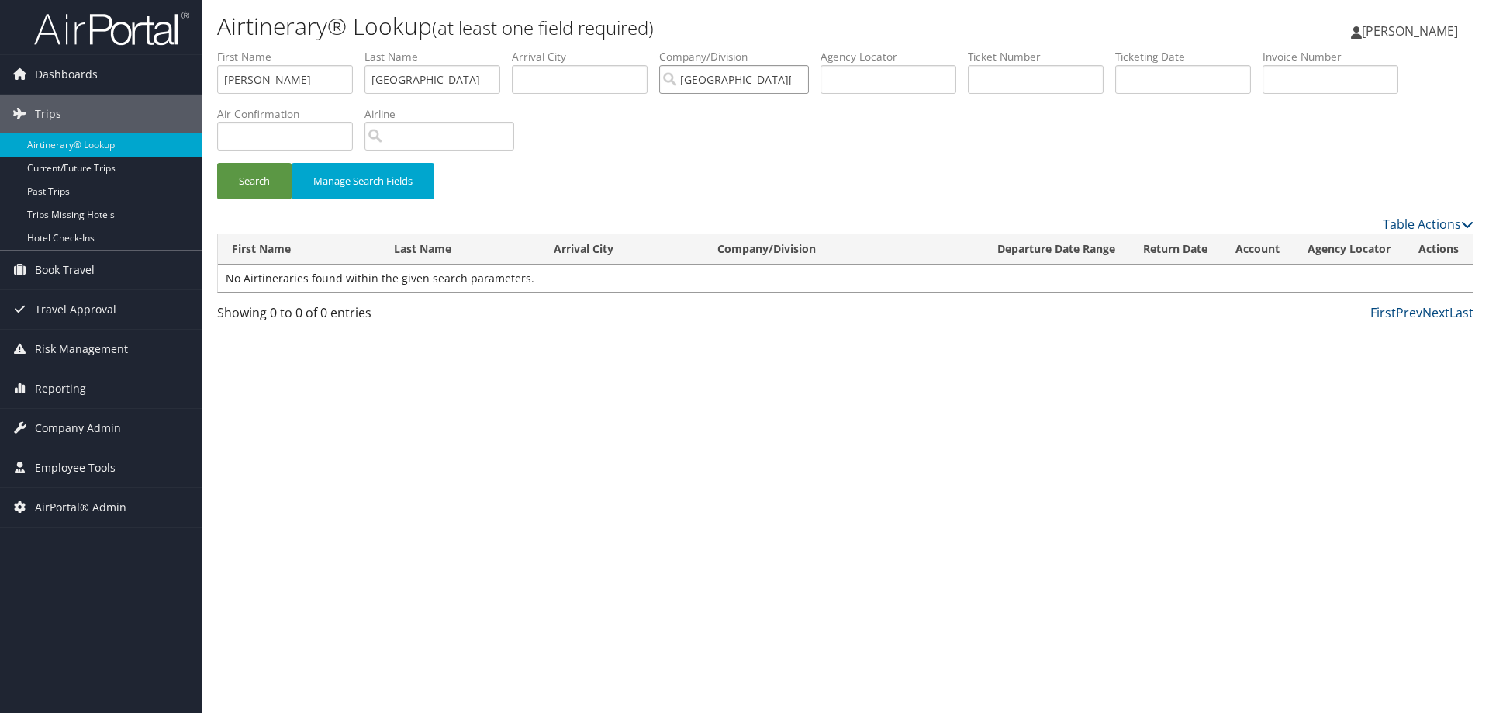
click at [806, 76] on input "University of Colorado (CU)" at bounding box center [734, 79] width 150 height 29
click at [264, 180] on button "Search" at bounding box center [254, 181] width 74 height 36
click at [282, 84] on input "Cody" at bounding box center [285, 79] width 136 height 29
click at [227, 81] on input "Cody" at bounding box center [285, 79] width 136 height 29
click at [275, 174] on button "Search" at bounding box center [254, 181] width 74 height 36
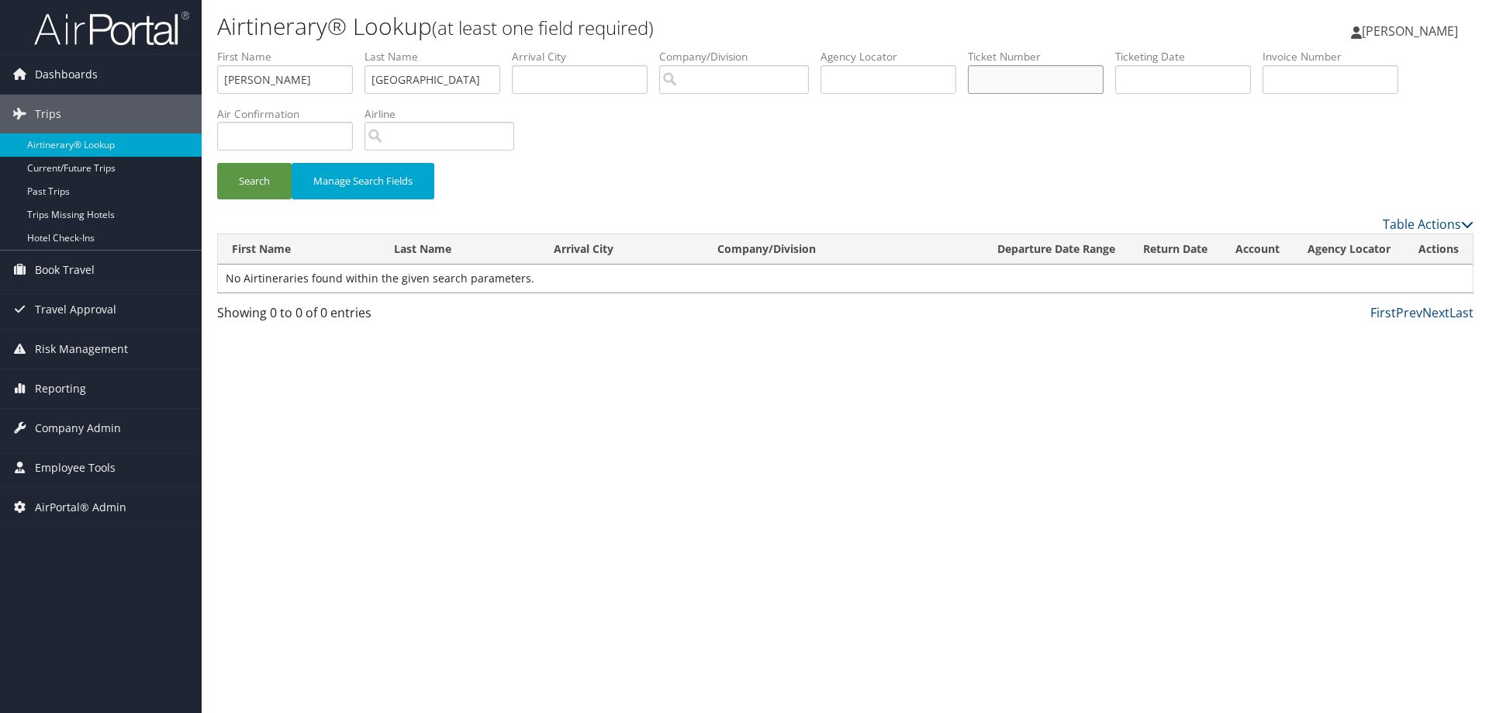
click at [1064, 85] on input "text" at bounding box center [1036, 79] width 136 height 29
click at [864, 71] on input "text" at bounding box center [889, 79] width 136 height 29
paste input "*C8C55G"
type input "*C8C55G"
drag, startPoint x: 454, startPoint y: 84, endPoint x: 282, endPoint y: 45, distance: 176.5
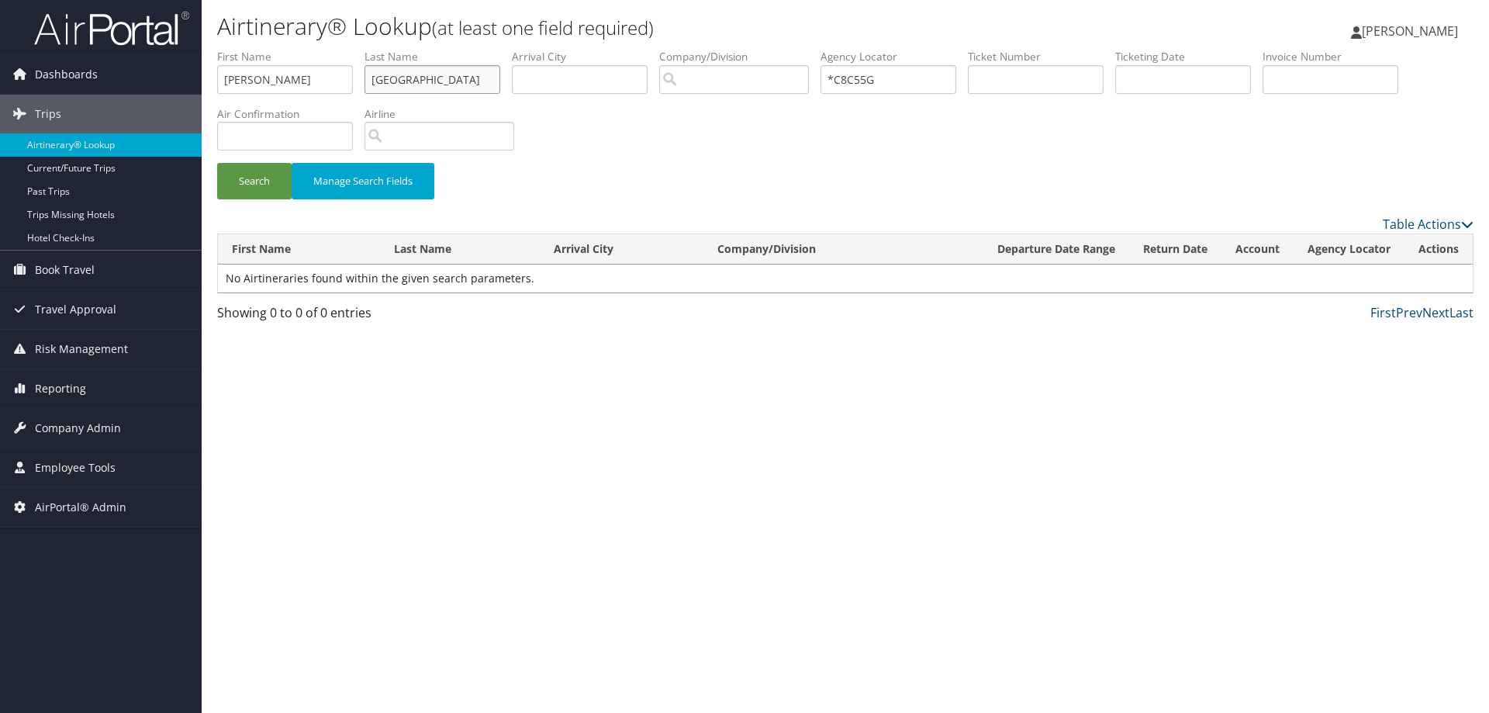
click at [282, 46] on div "Airtinerary® Lookup (at least one field required) Joshua Phelan Joshua Phelan M…" at bounding box center [846, 356] width 1288 height 713
drag, startPoint x: 296, startPoint y: 81, endPoint x: 125, endPoint y: 51, distance: 173.3
click at [125, 51] on div "Dashboards AirPortal 360™ (Manager) AirPortal 360™ (Agent) My Travel Dashboard …" at bounding box center [744, 356] width 1489 height 713
click at [244, 192] on button "Search" at bounding box center [254, 181] width 74 height 36
click at [842, 84] on input "*C8C55G" at bounding box center [889, 79] width 136 height 29
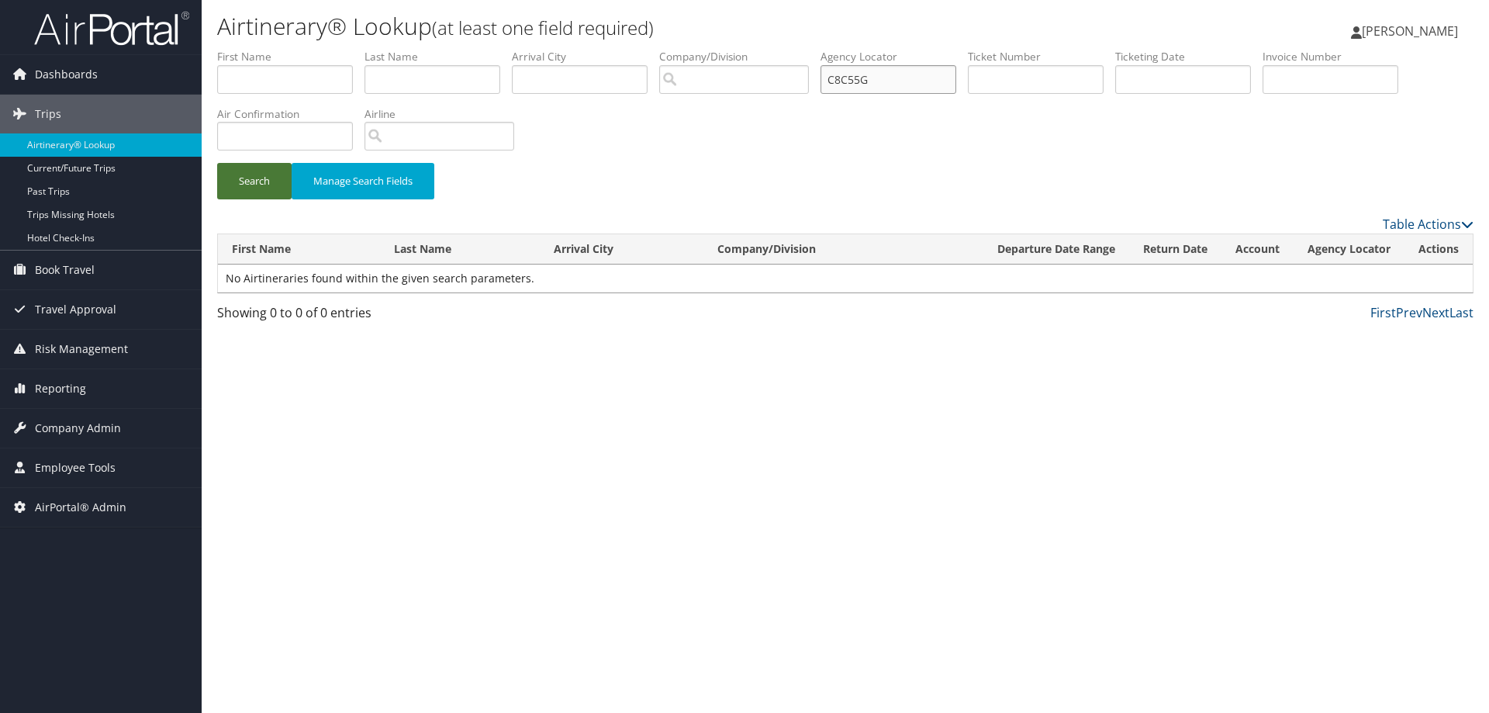
type input "C8C55G"
click at [251, 185] on button "Search" at bounding box center [254, 181] width 74 height 36
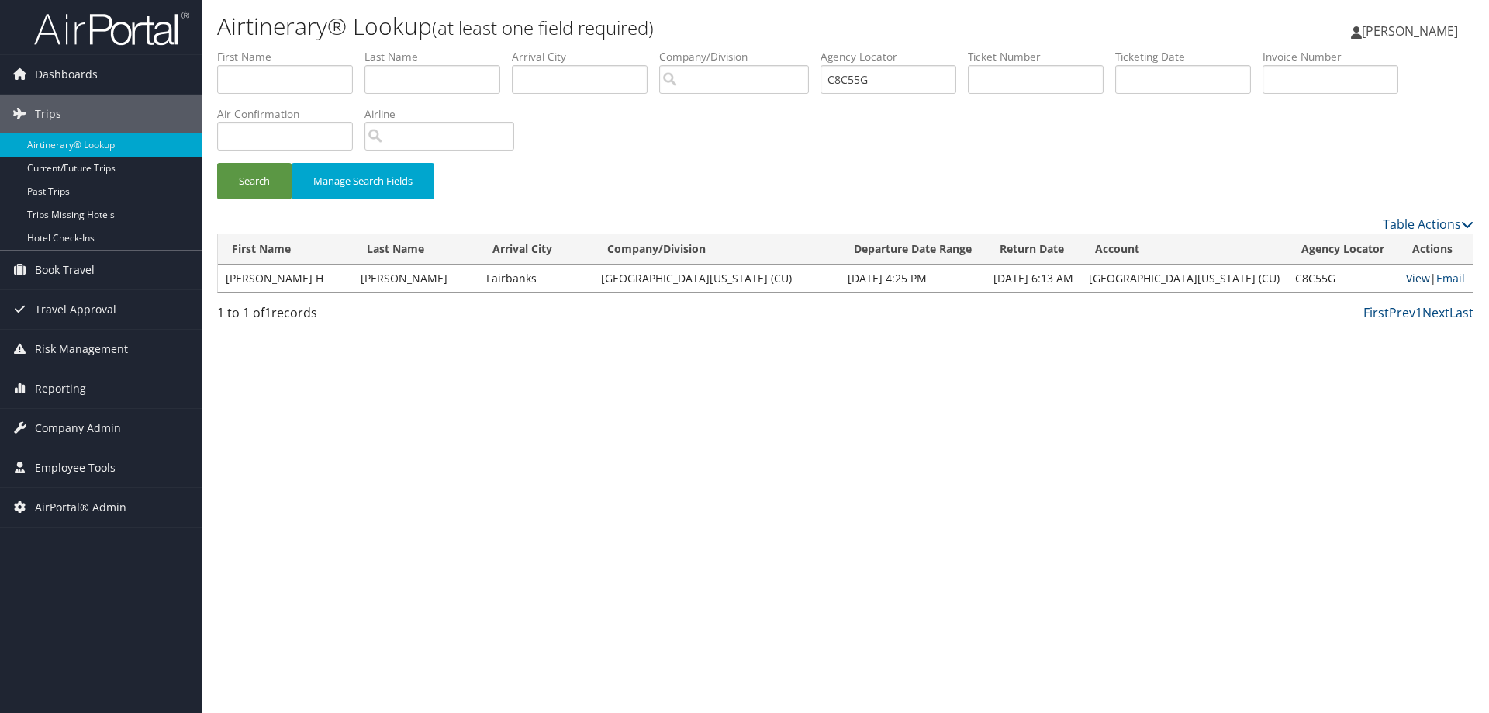
click at [1410, 274] on link "View" at bounding box center [1418, 278] width 24 height 15
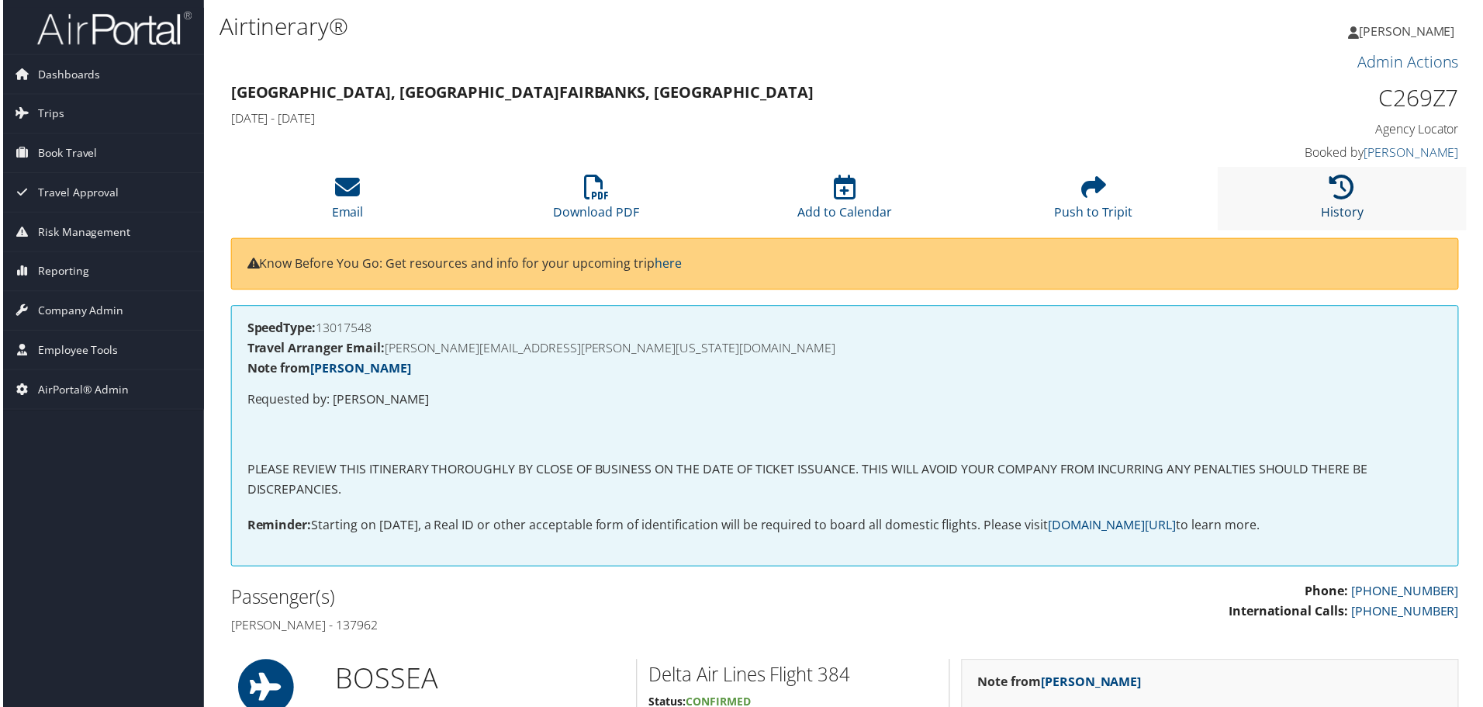
click at [1354, 204] on link "History" at bounding box center [1345, 202] width 43 height 37
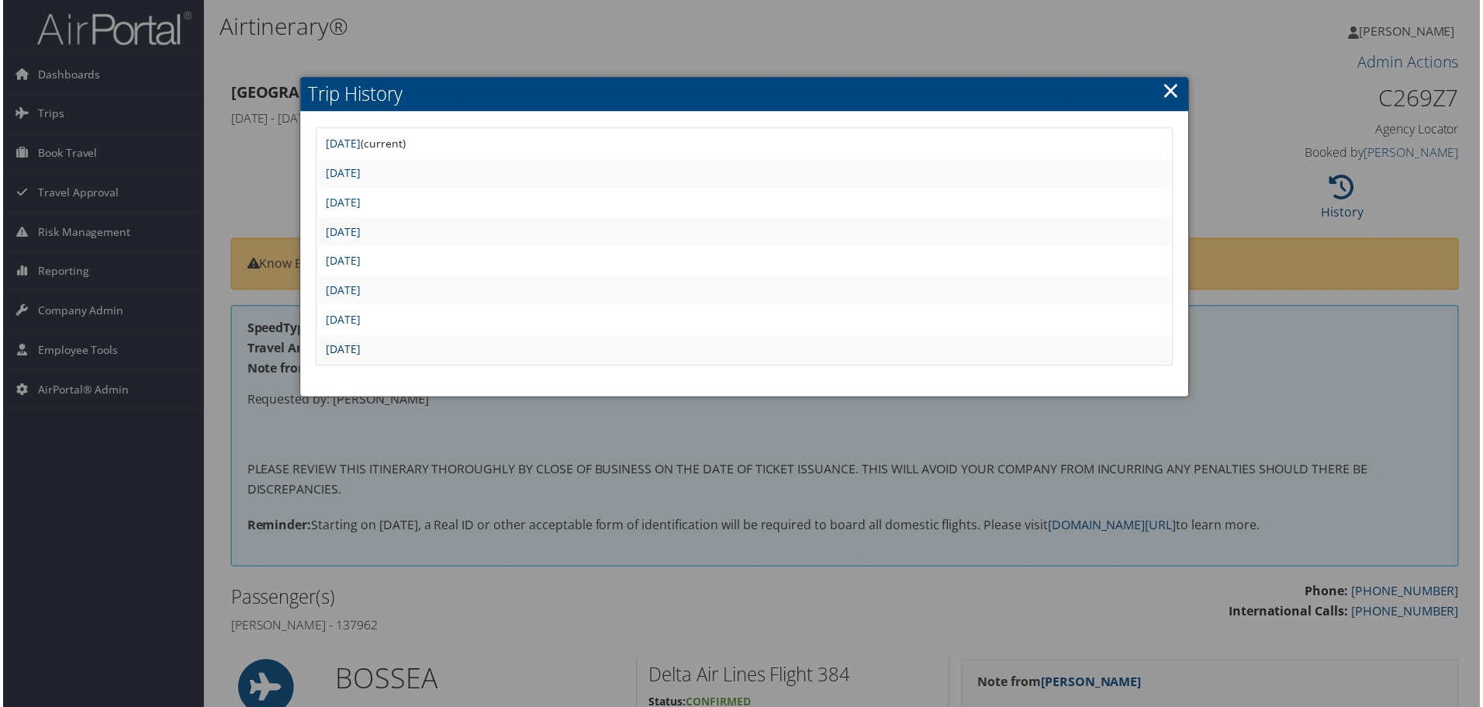
click at [359, 349] on link "[DATE]" at bounding box center [341, 350] width 35 height 15
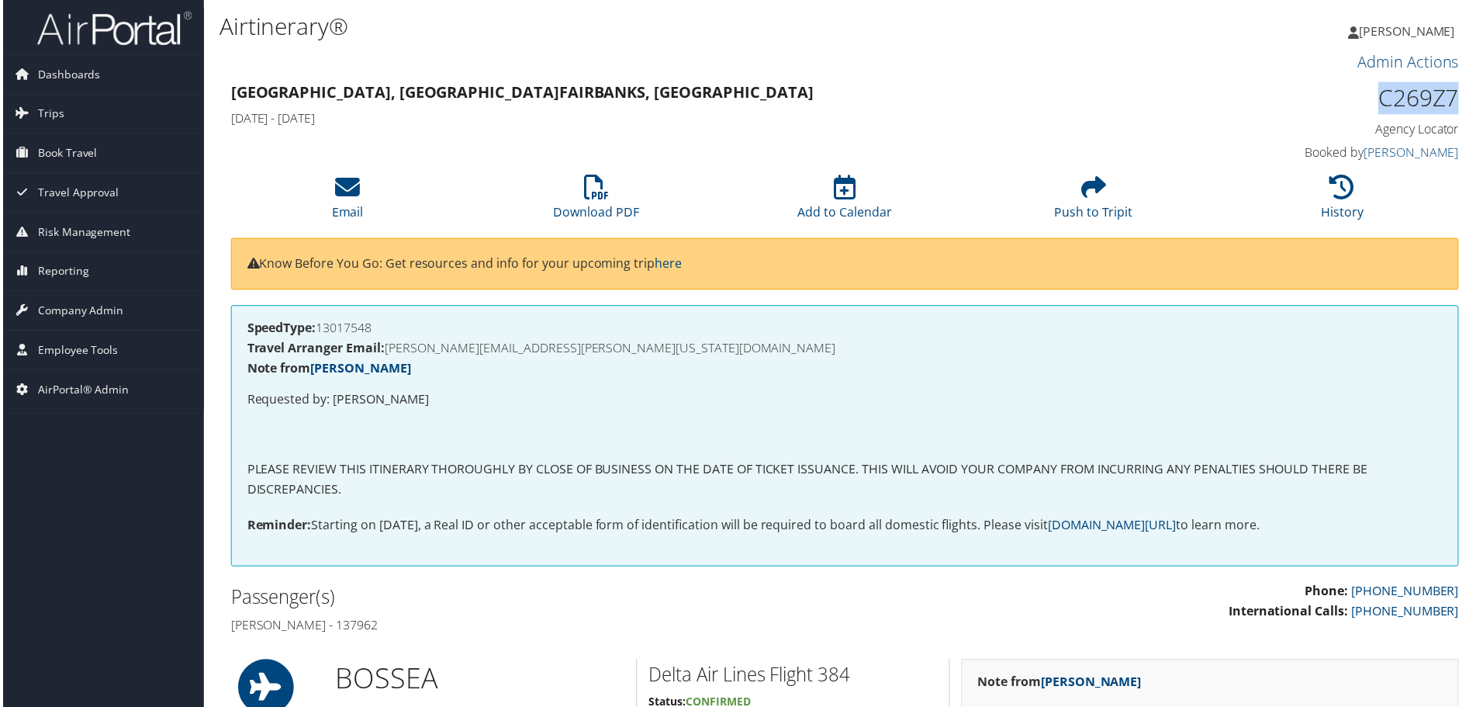
drag, startPoint x: 1459, startPoint y: 99, endPoint x: 1374, endPoint y: 106, distance: 85.6
click at [1374, 106] on div "C269Z7 Agency Locator Agency Locator C269Z7 Booked by Jay Rowley Booked by Jay …" at bounding box center [1317, 123] width 314 height 88
copy h1 "C269Z7"
click at [1316, 190] on li "History" at bounding box center [1345, 199] width 250 height 63
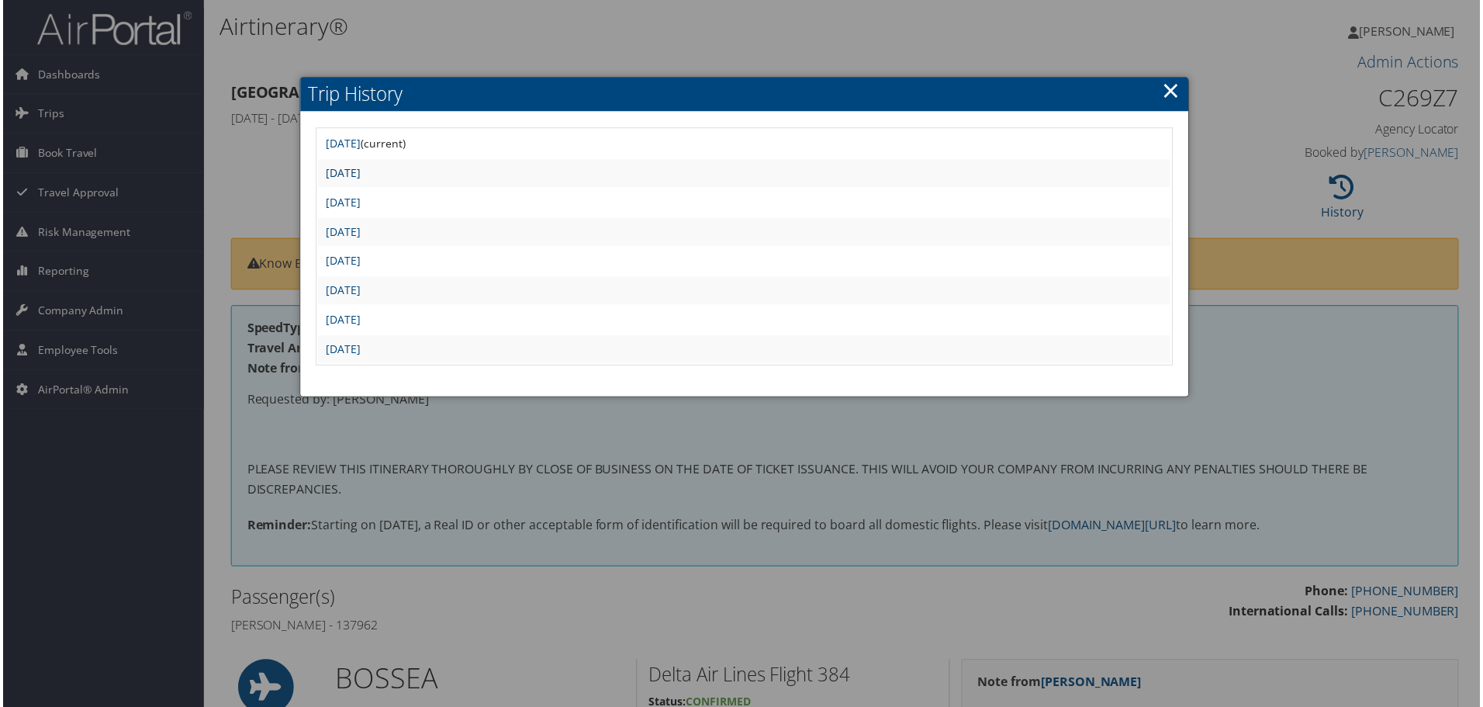
click at [359, 173] on link "[DATE]" at bounding box center [341, 173] width 35 height 15
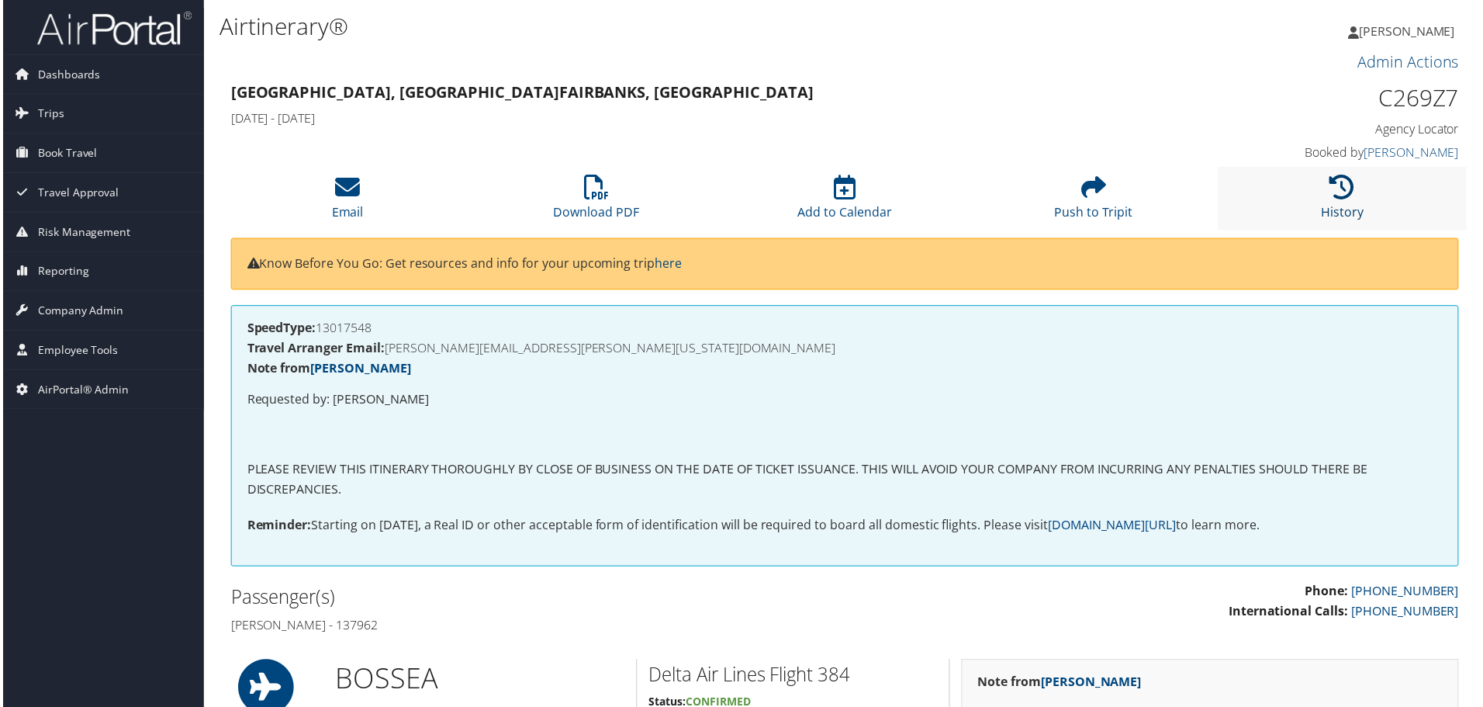
click at [1340, 188] on icon at bounding box center [1345, 187] width 25 height 25
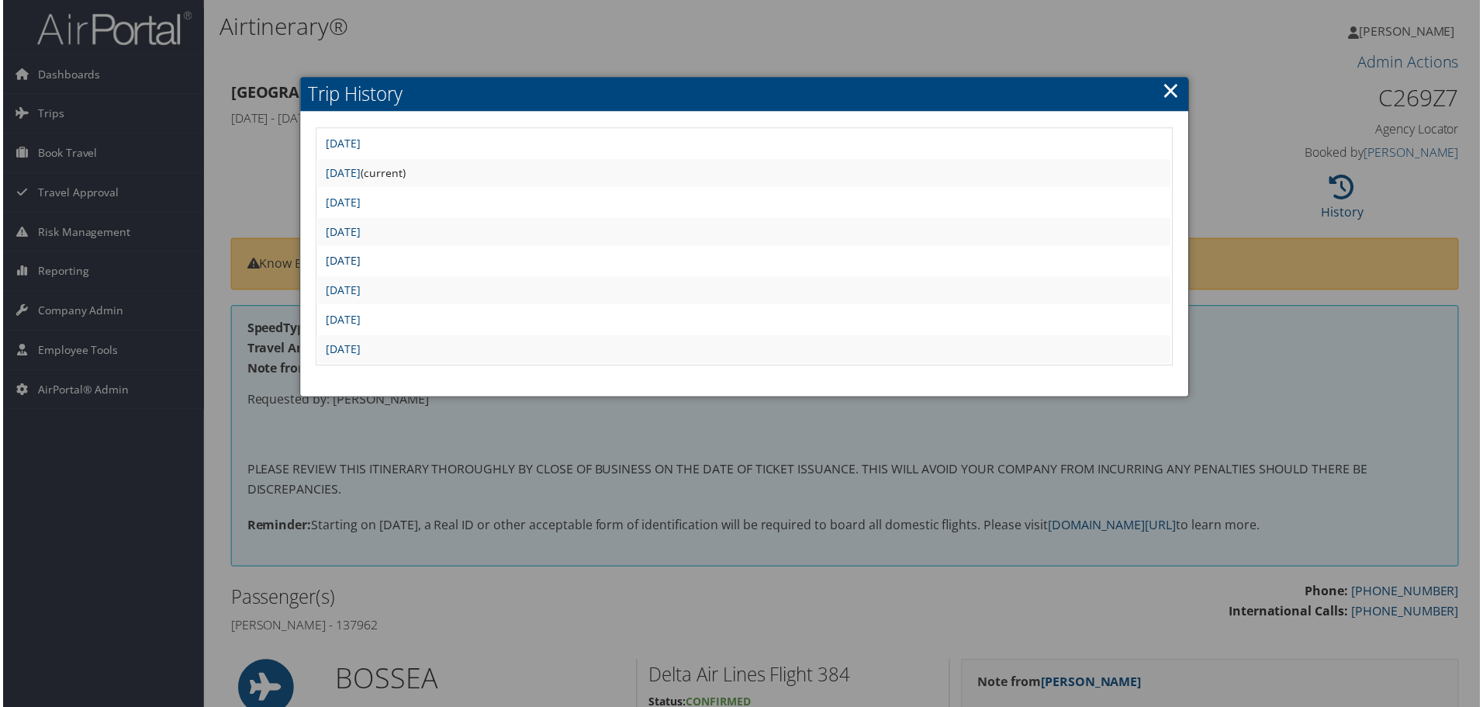
click at [359, 260] on link "[DATE]" at bounding box center [341, 261] width 35 height 15
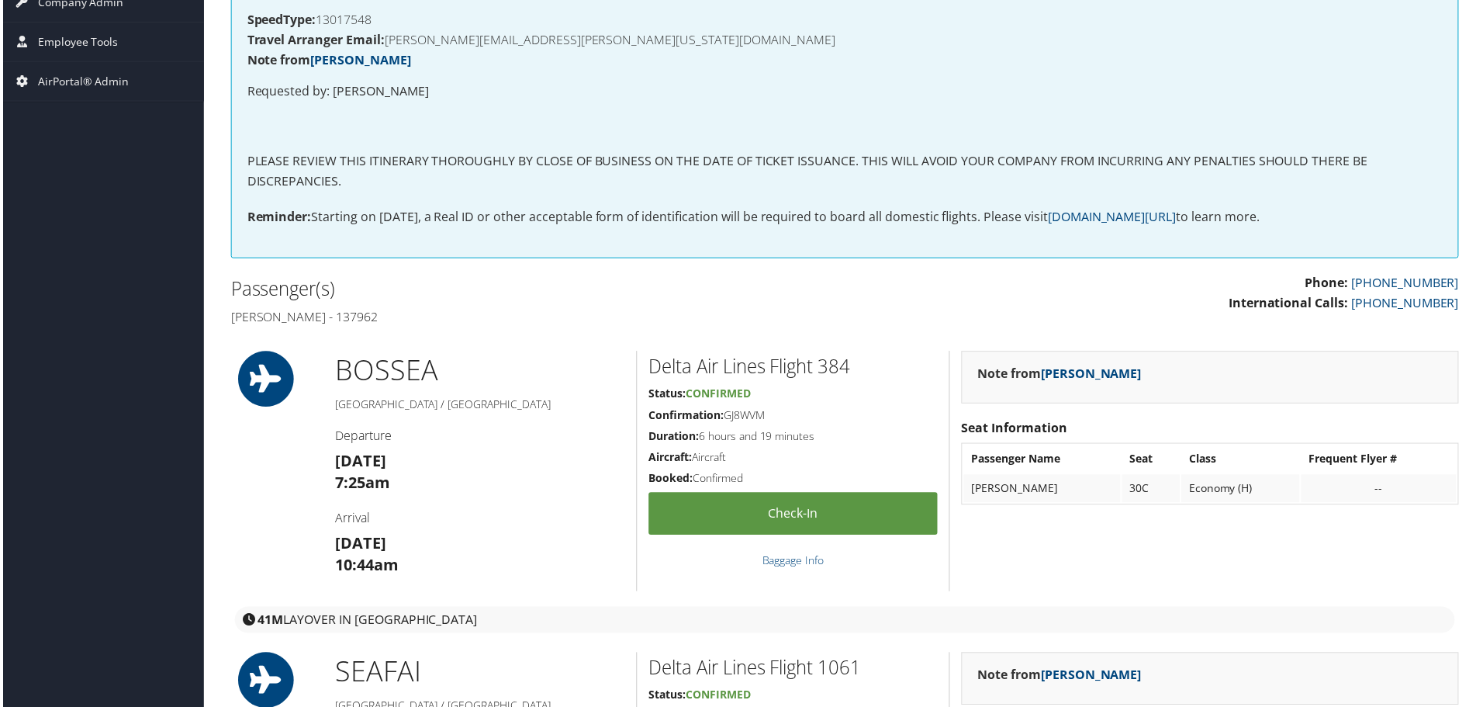
scroll to position [35, 0]
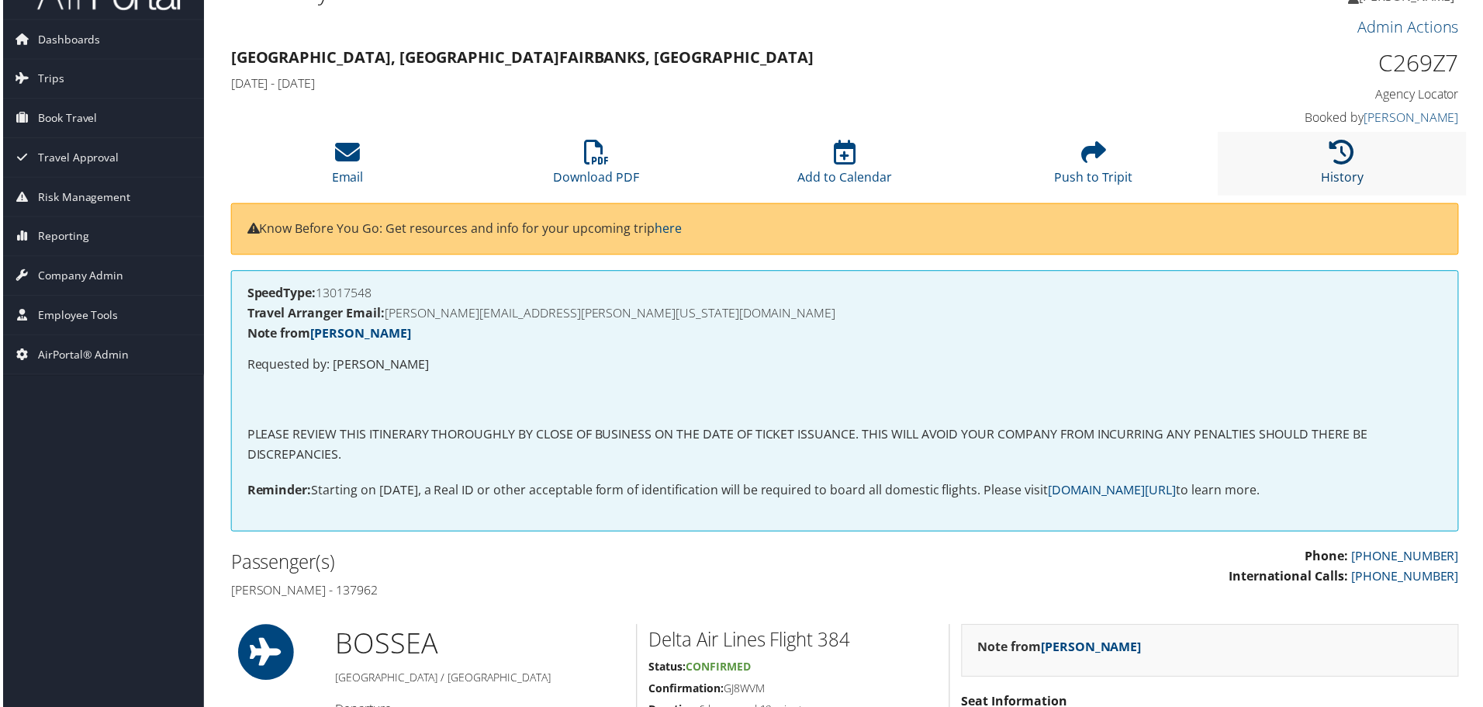
click at [1333, 162] on icon at bounding box center [1345, 152] width 25 height 25
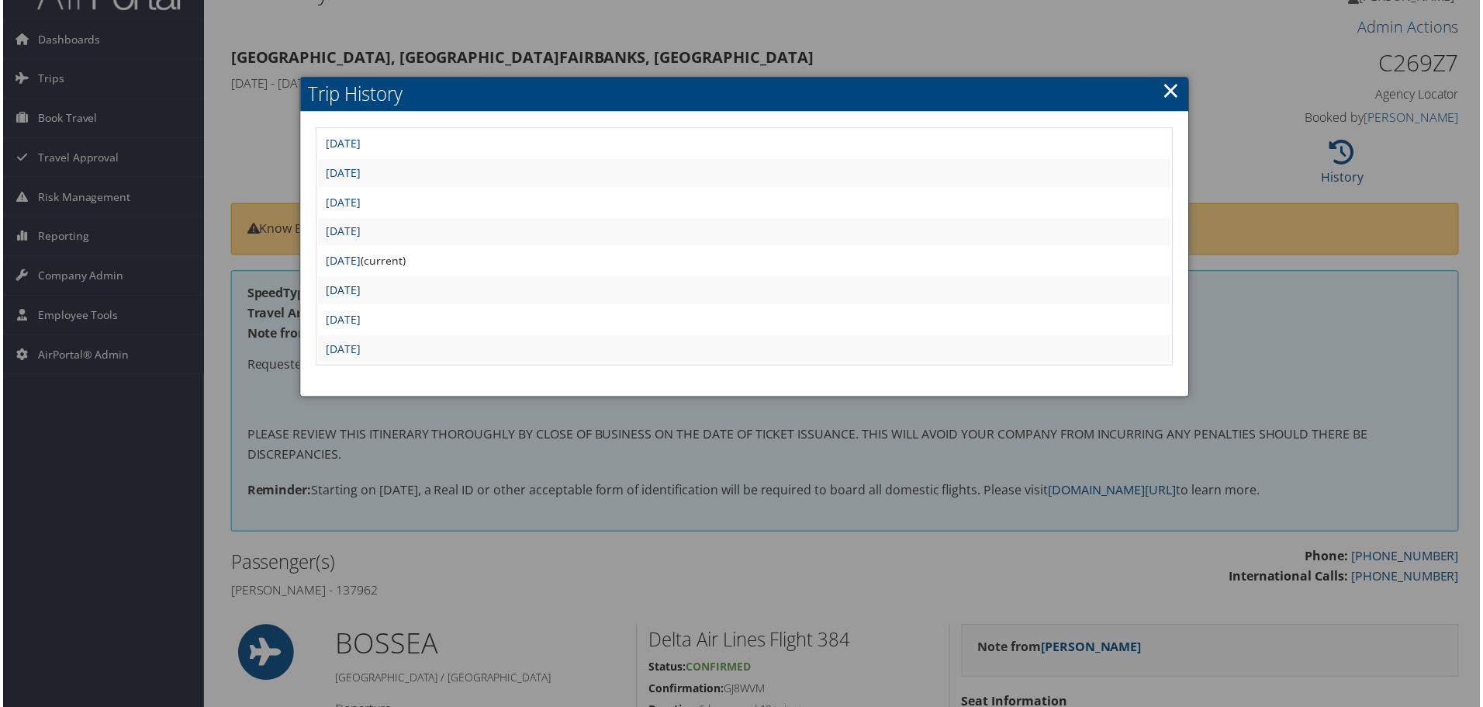
click at [359, 289] on link "Sat Apr 26 09:23:37 MDT 2025" at bounding box center [341, 291] width 35 height 15
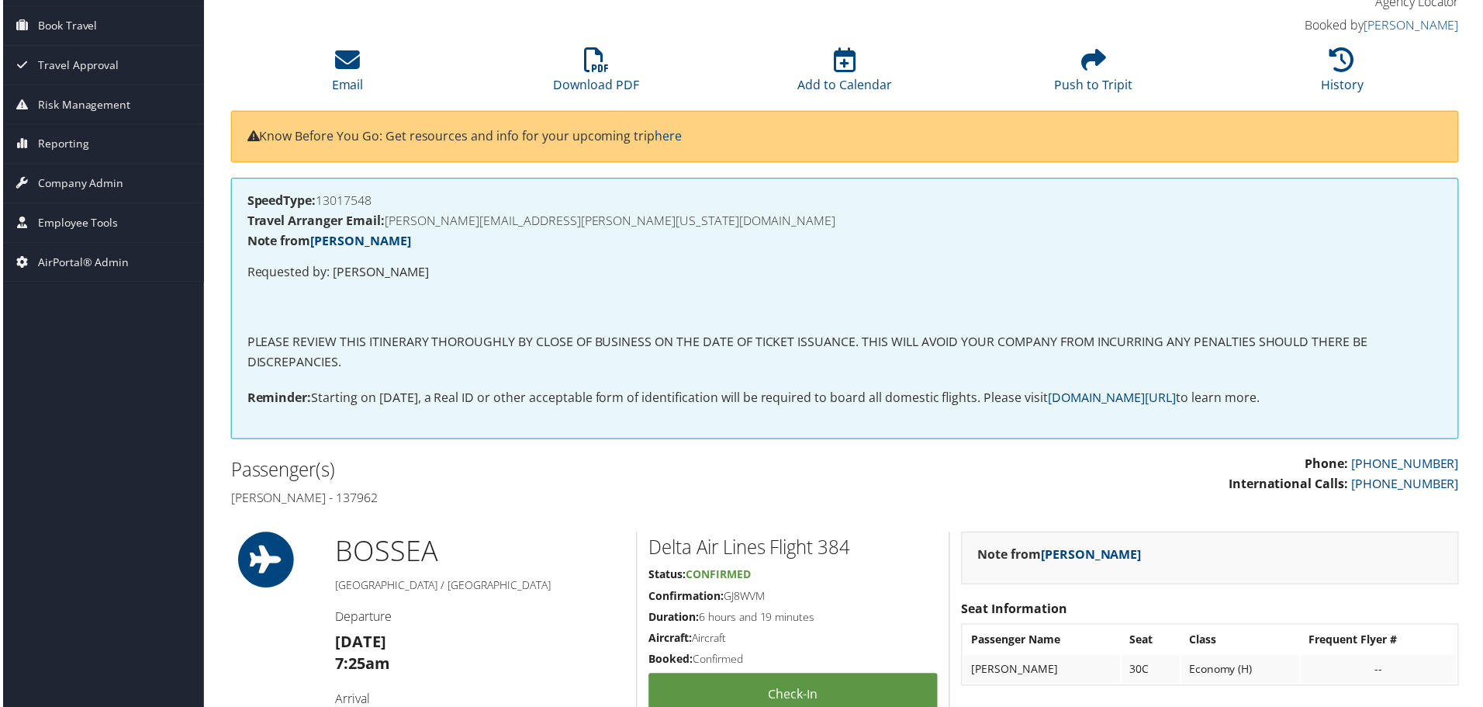
scroll to position [112, 0]
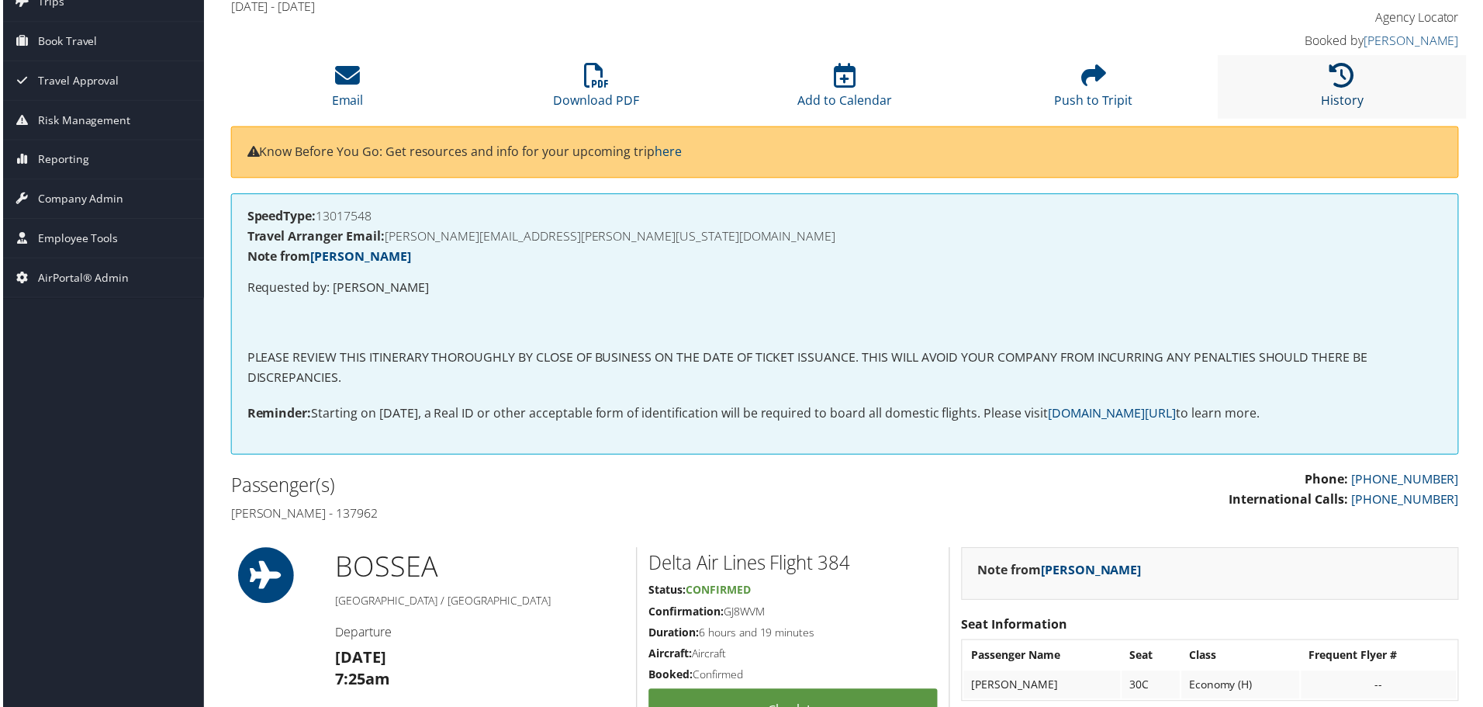
click at [1339, 69] on icon at bounding box center [1345, 75] width 25 height 25
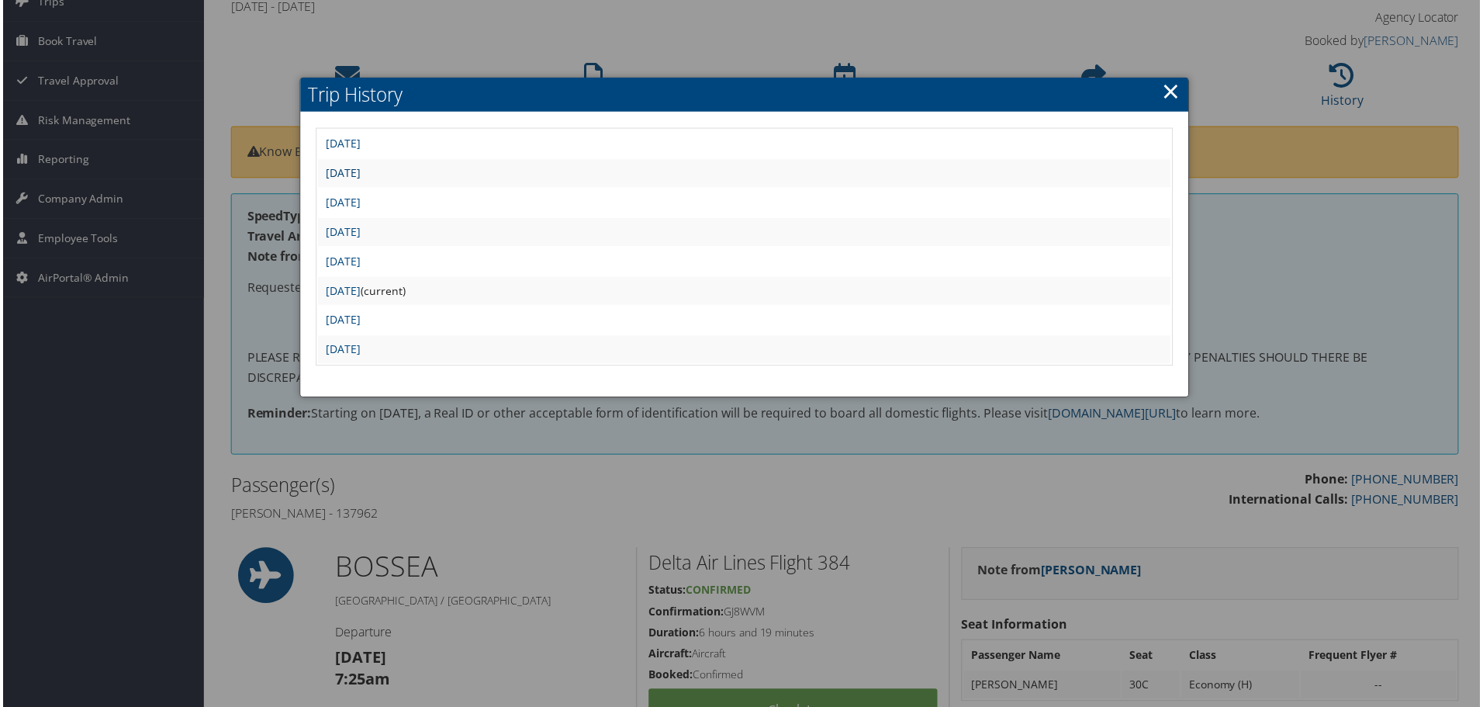
click at [359, 173] on link "Fri Aug 8 11:22:43 MDT 2025" at bounding box center [341, 173] width 35 height 15
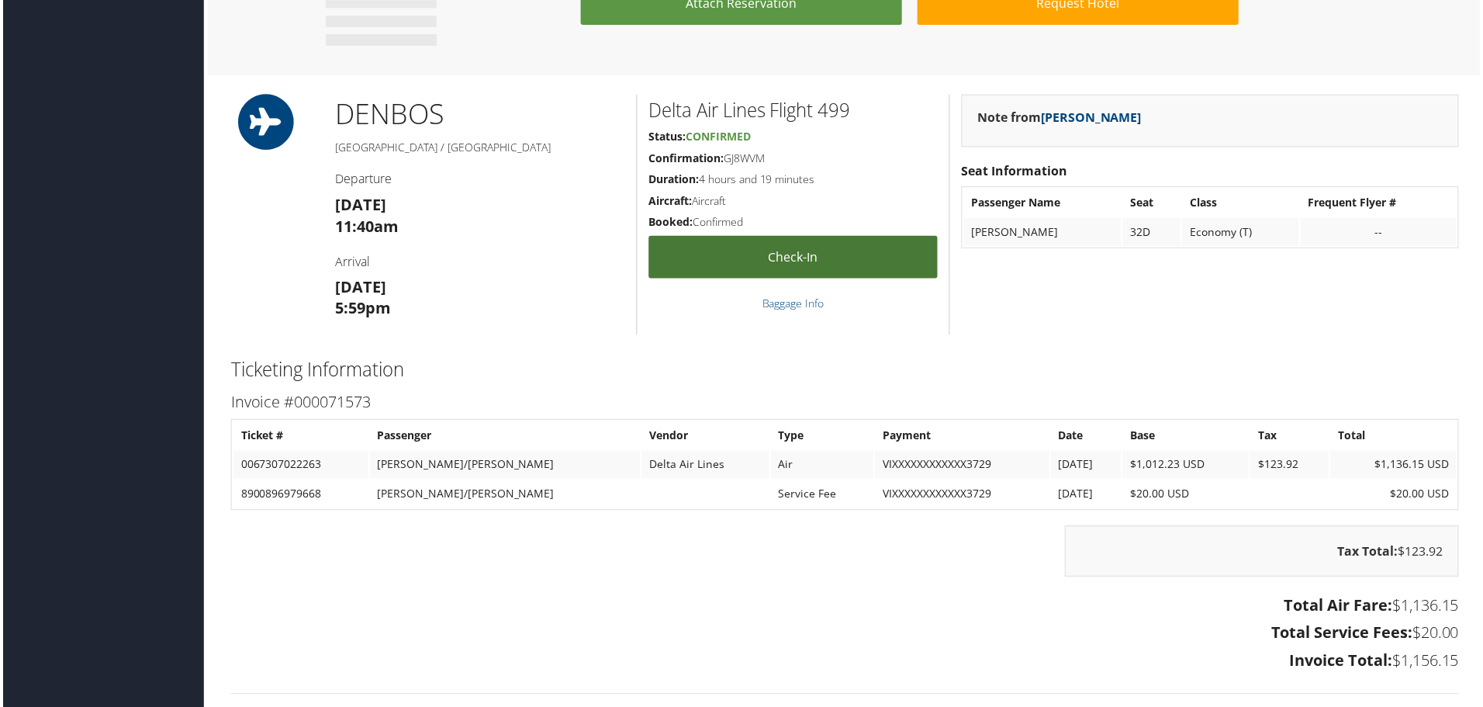
scroll to position [2172, 0]
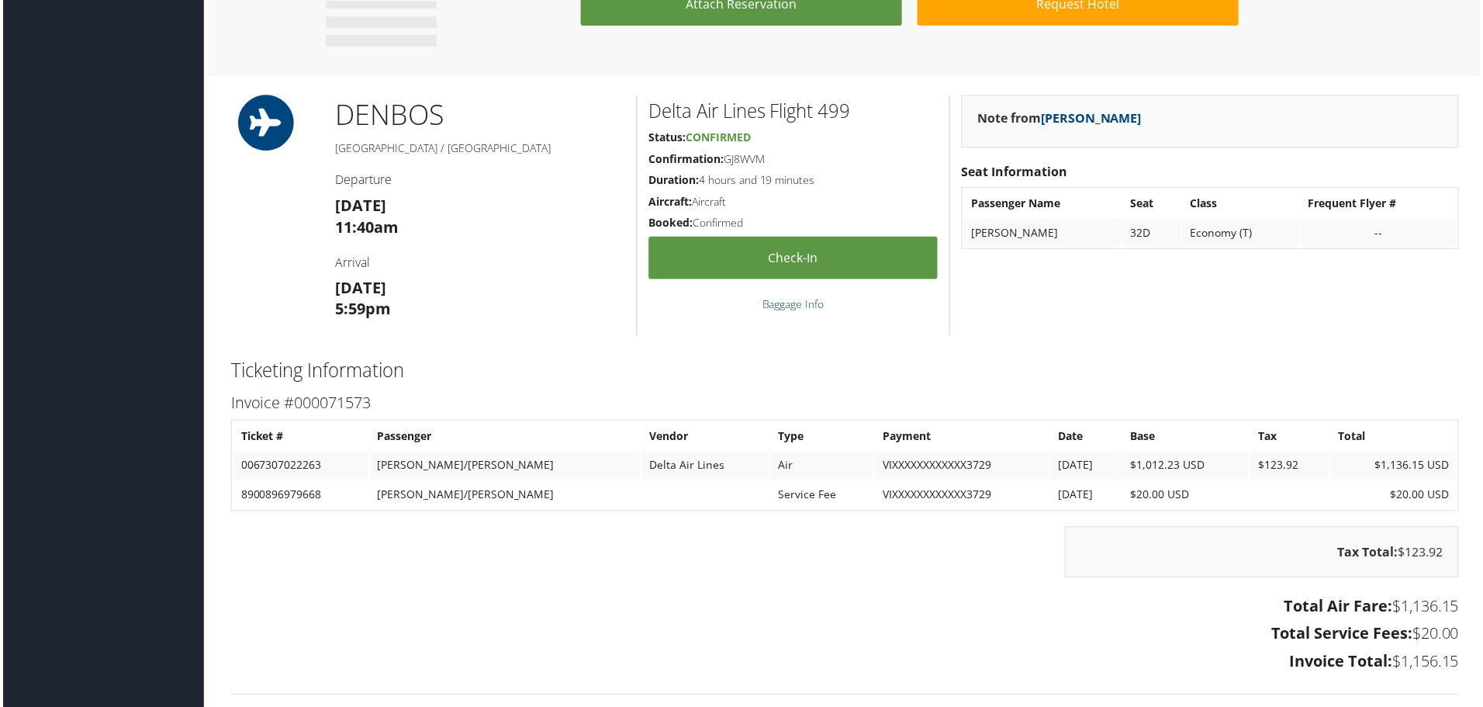
drag, startPoint x: 766, startPoint y: 157, endPoint x: 724, endPoint y: 157, distance: 41.9
click at [724, 157] on h5 "Confirmation: GJ8WVM" at bounding box center [794, 160] width 290 height 16
copy h5 "GJ8WVM"
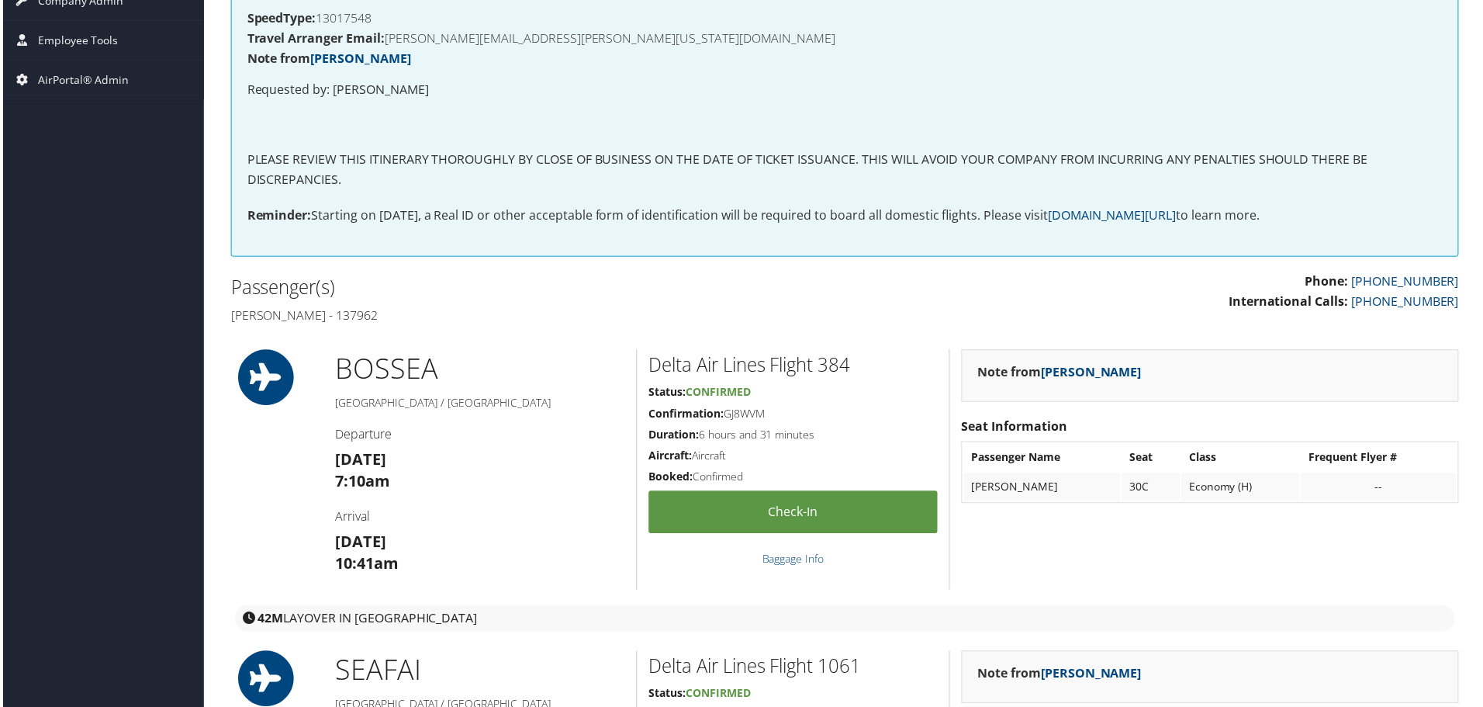
scroll to position [310, 0]
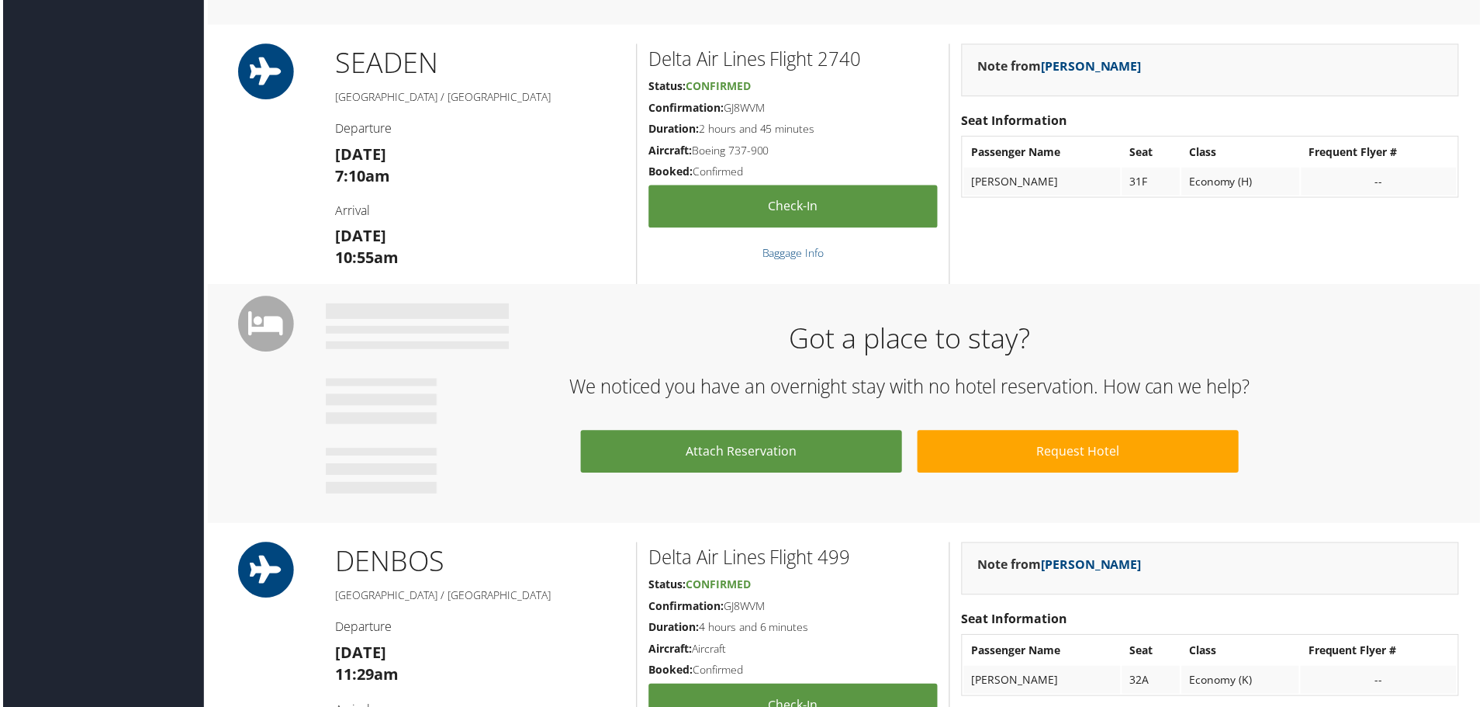
scroll to position [1629, 0]
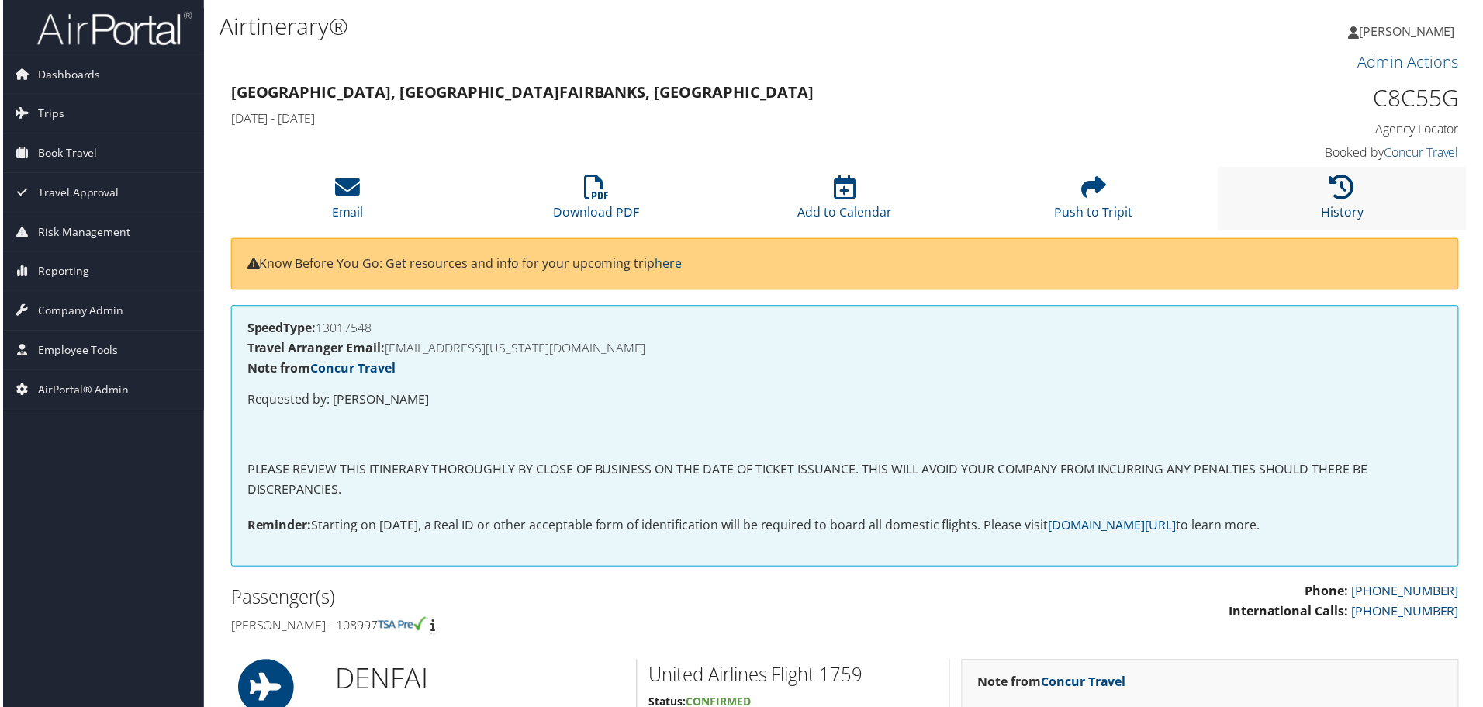
click at [1335, 197] on icon at bounding box center [1345, 187] width 25 height 25
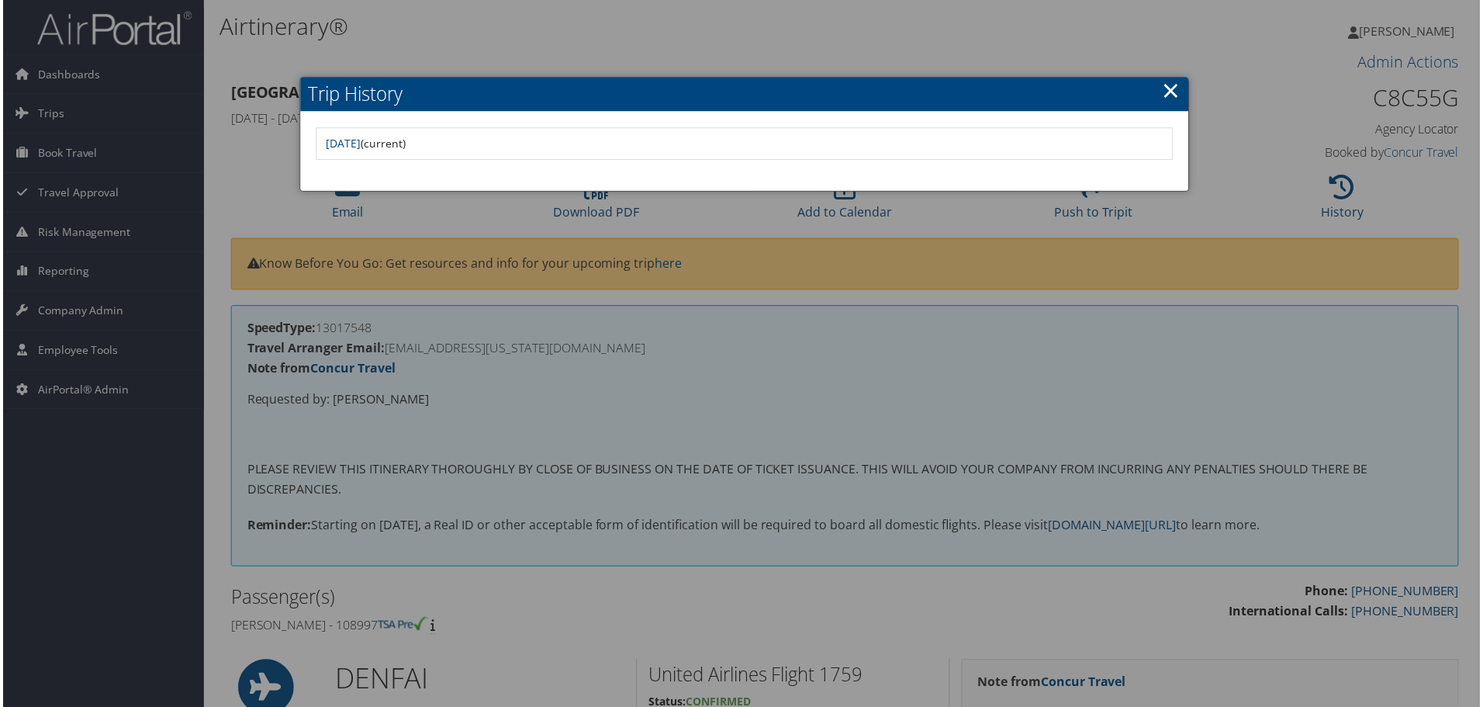
click at [1170, 95] on link "×" at bounding box center [1173, 90] width 18 height 31
